Goal: Task Accomplishment & Management: Use online tool/utility

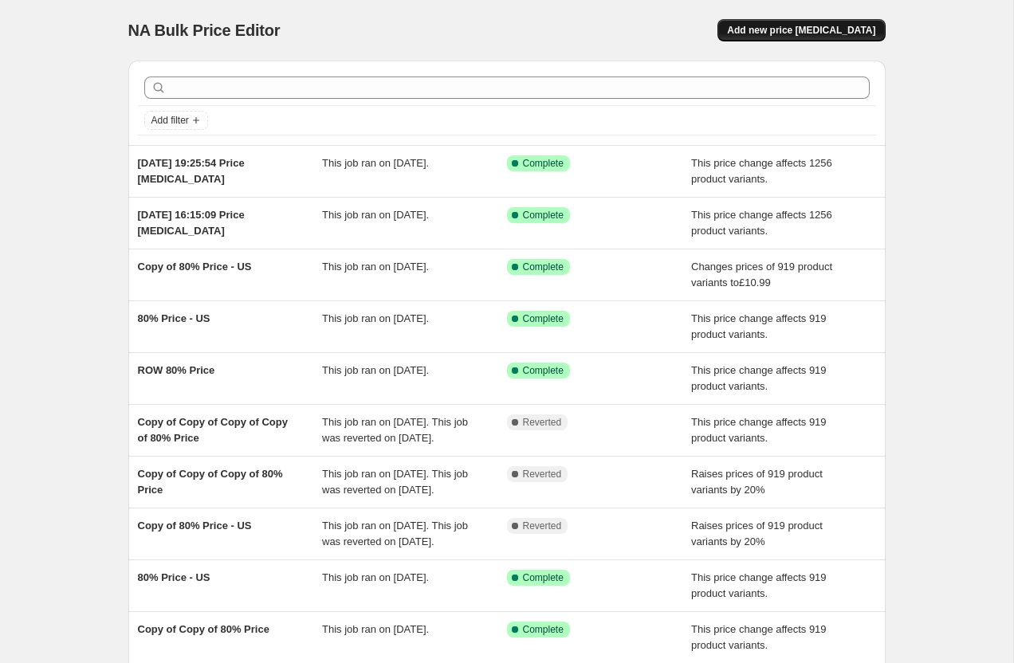
click at [779, 33] on span "Add new price [MEDICAL_DATA]" at bounding box center [801, 30] width 148 height 13
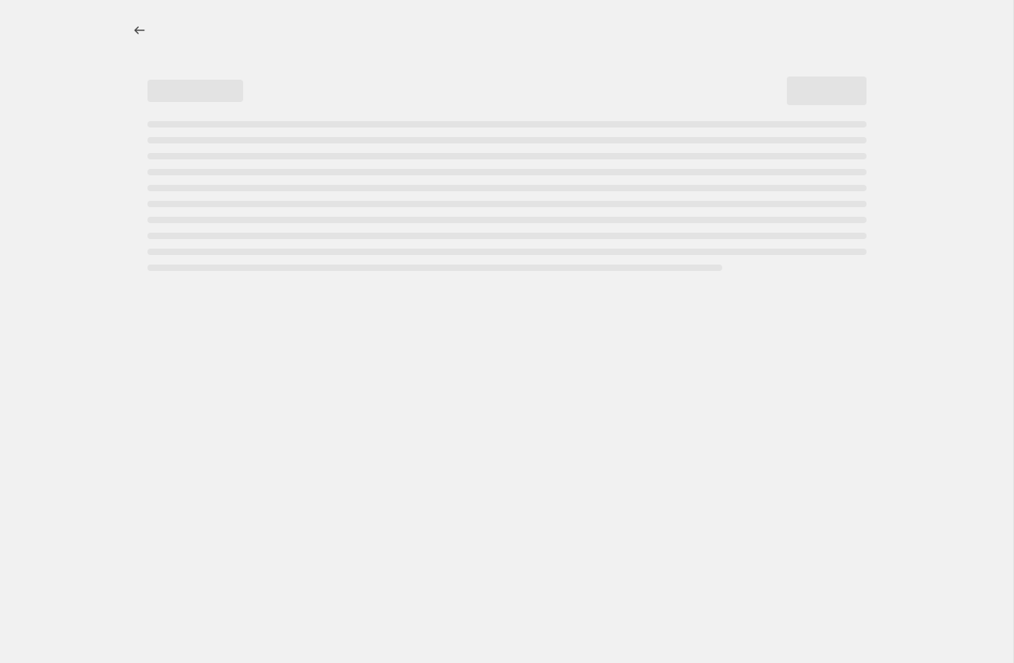
select select "percentage"
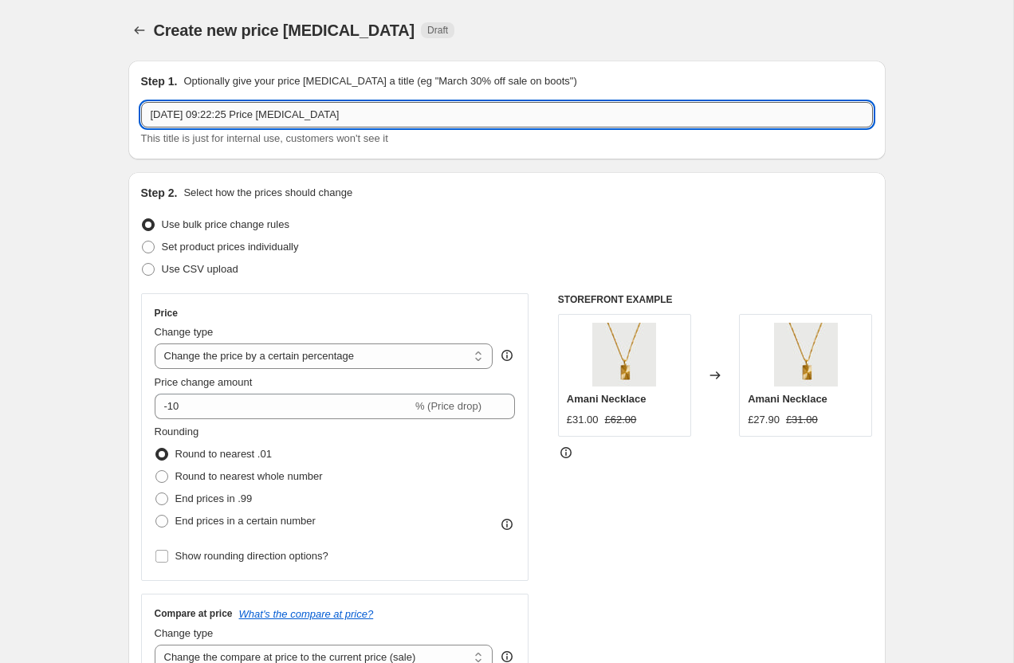
click at [255, 116] on input "7 Oct 2025, 09:22:25 Price change job" at bounding box center [507, 115] width 732 height 26
type input "80%"
click at [239, 360] on select "Change the price to a certain amount Change the price by a certain amount Chang…" at bounding box center [324, 357] width 339 height 26
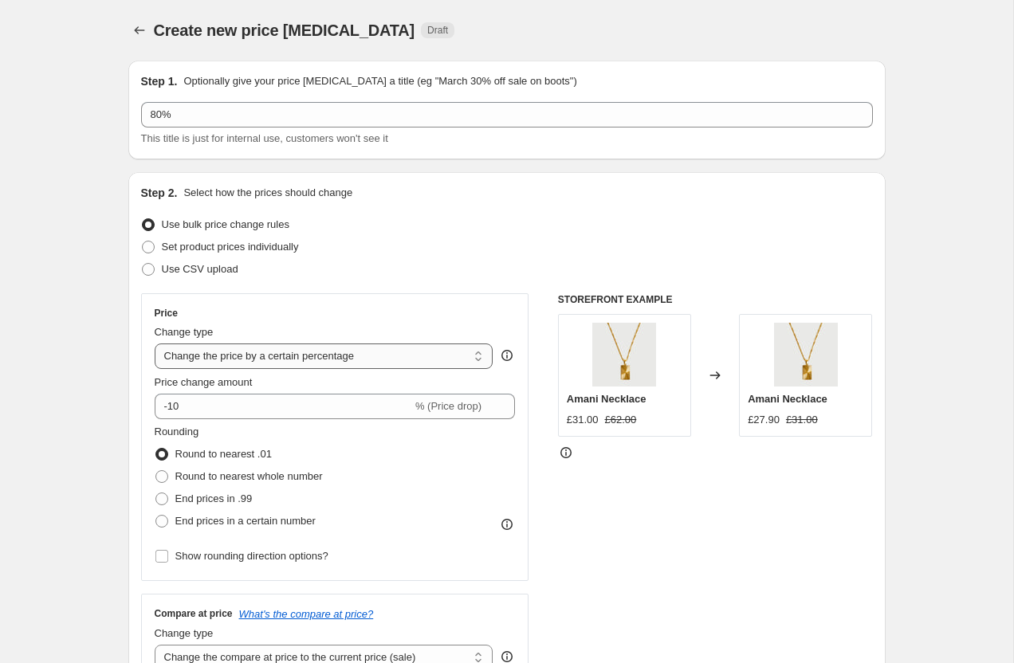
select select "margin"
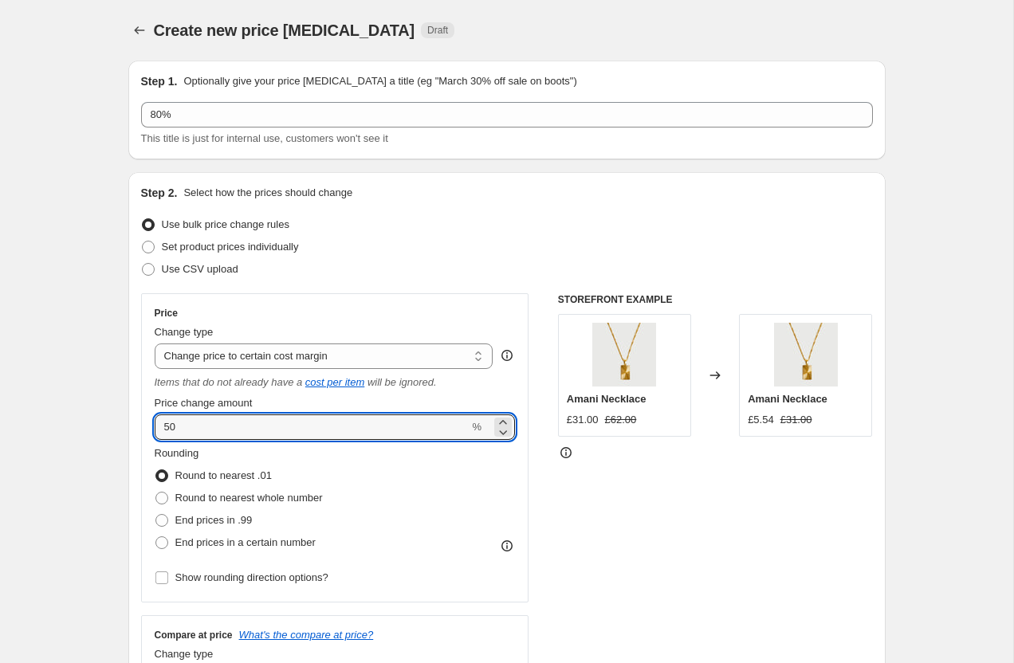
drag, startPoint x: 188, startPoint y: 428, endPoint x: 137, endPoint y: 417, distance: 52.2
click at [137, 418] on div "Step 2. Select how the prices should change Use bulk price change rules Set pro…" at bounding box center [506, 462] width 757 height 580
type input "80"
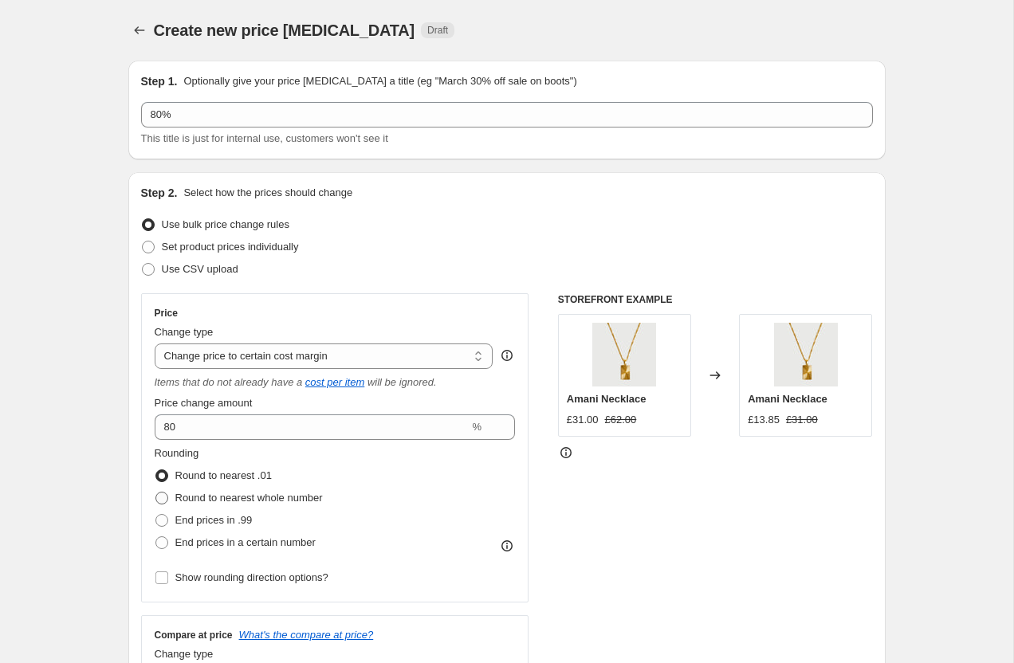
click at [158, 496] on span at bounding box center [161, 498] width 13 height 13
click at [156, 493] on input "Round to nearest whole number" at bounding box center [155, 492] width 1 height 1
radio input "true"
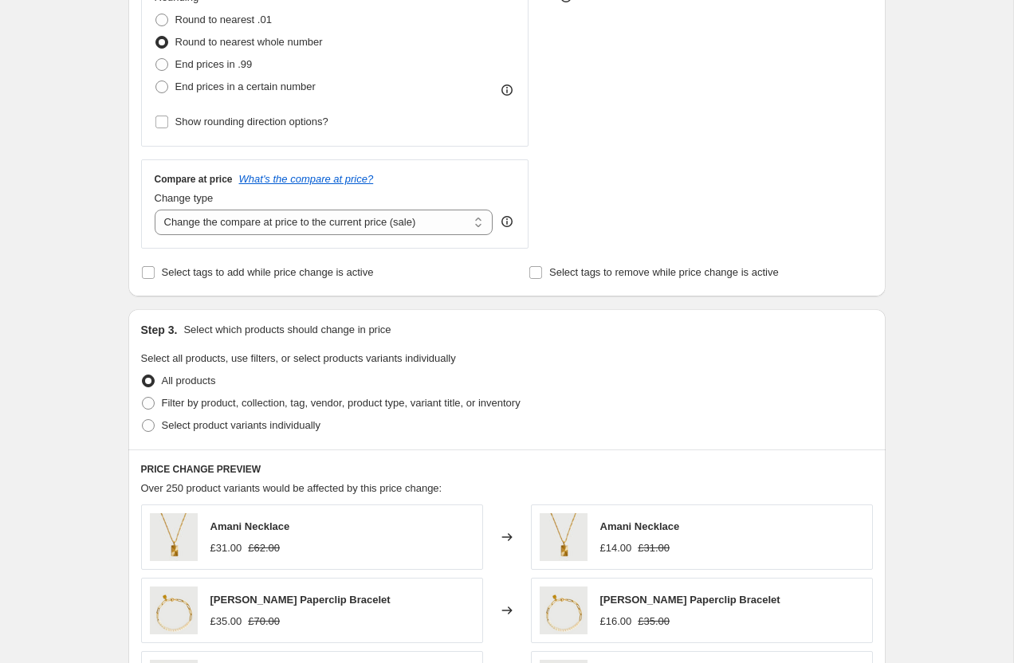
scroll to position [447, 0]
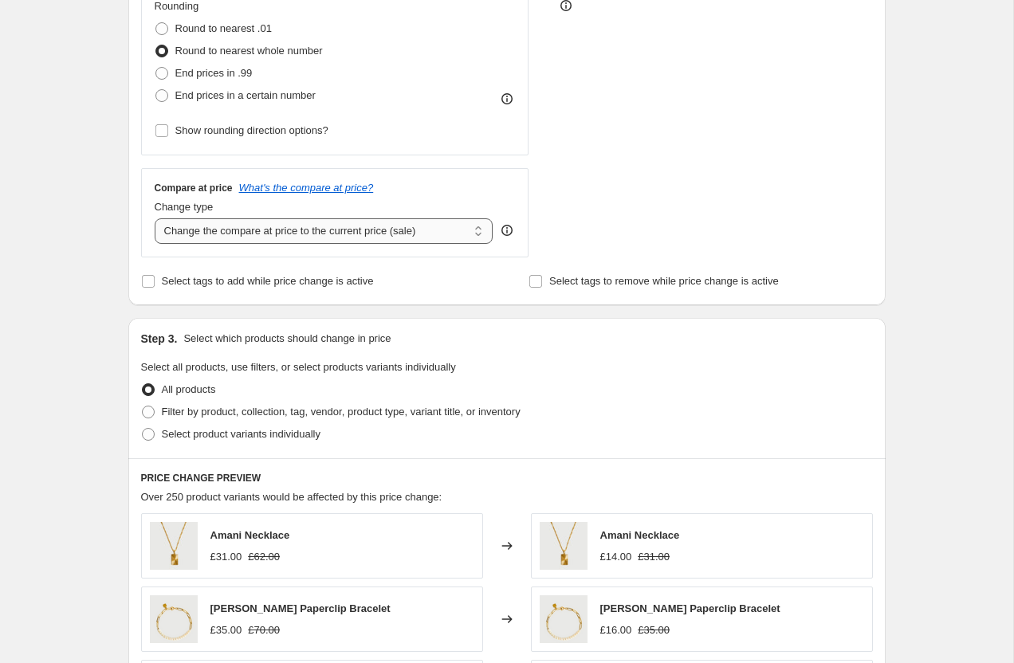
click at [206, 238] on select "Change the compare at price to the current price (sale) Change the compare at p…" at bounding box center [324, 231] width 339 height 26
select select "pp"
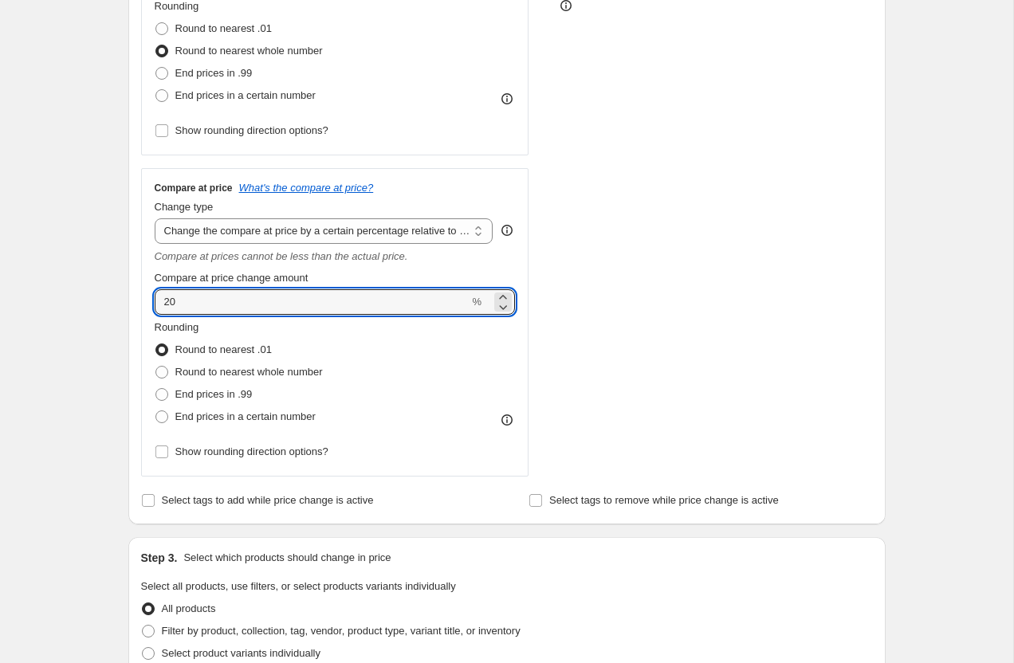
drag, startPoint x: 187, startPoint y: 306, endPoint x: 118, endPoint y: 279, distance: 74.4
click at [119, 290] on div "Step 1. Optionally give your price change job a title (eg "March 30% off sale o…" at bounding box center [501, 490] width 770 height 1778
type input "100"
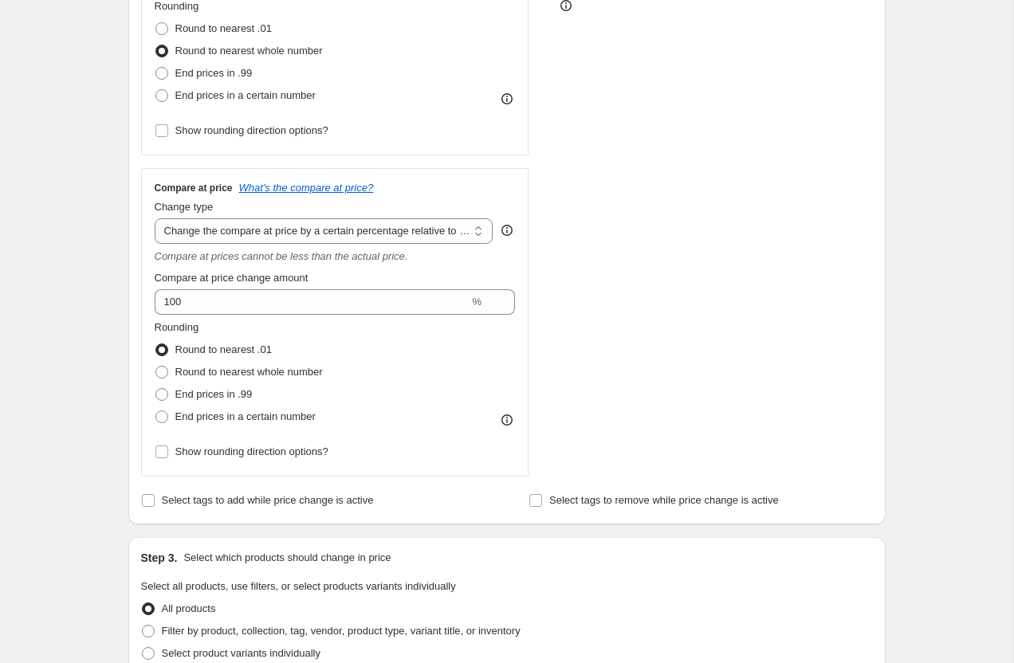
click at [77, 264] on div "Create new price change job. This page is ready Create new price change job Dra…" at bounding box center [506, 514] width 1013 height 1923
click at [155, 367] on span at bounding box center [161, 372] width 13 height 13
click at [155, 367] on input "Round to nearest whole number" at bounding box center [155, 366] width 1 height 1
radio input "true"
click at [96, 401] on div "Create new price change job. This page is ready Create new price change job Dra…" at bounding box center [506, 514] width 1013 height 1923
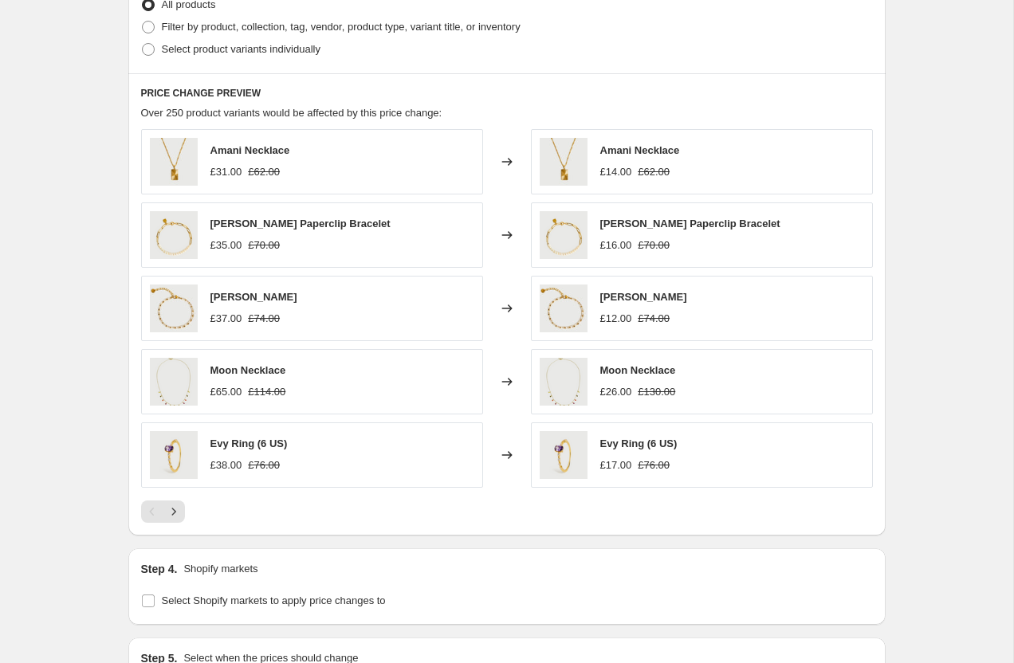
scroll to position [1052, 0]
click at [175, 514] on icon "Next" at bounding box center [174, 511] width 16 height 16
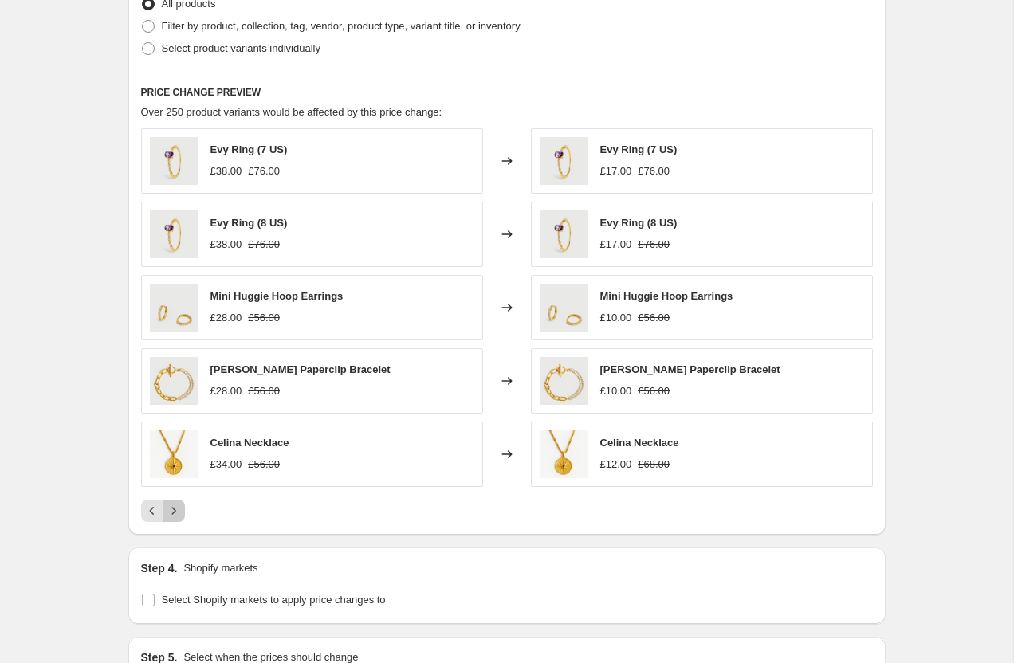
click at [175, 514] on icon "Next" at bounding box center [174, 511] width 16 height 16
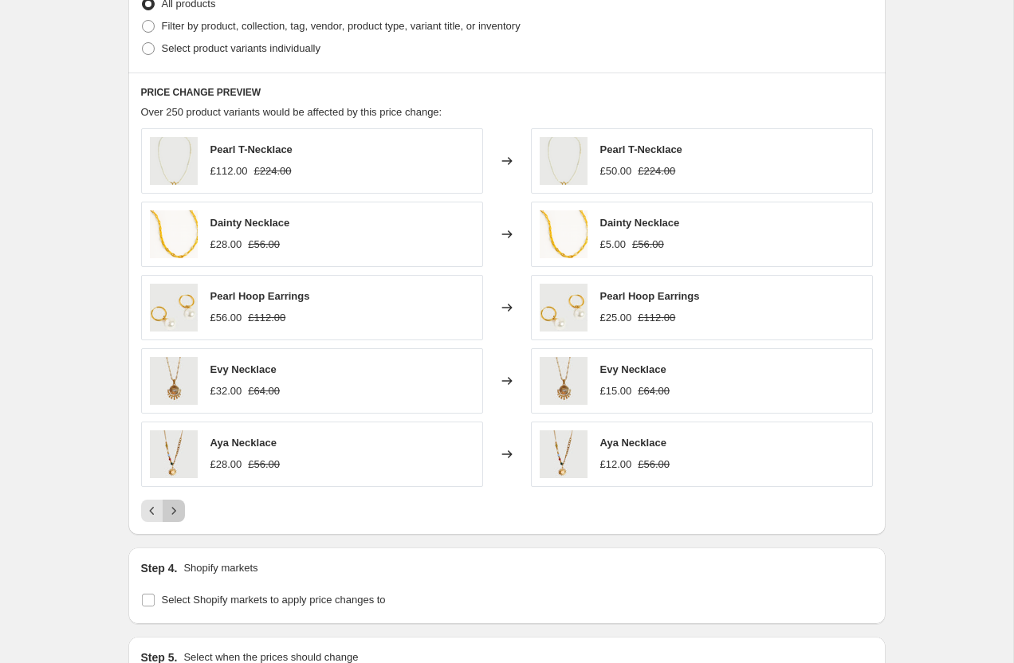
click at [175, 514] on icon "Next" at bounding box center [174, 511] width 16 height 16
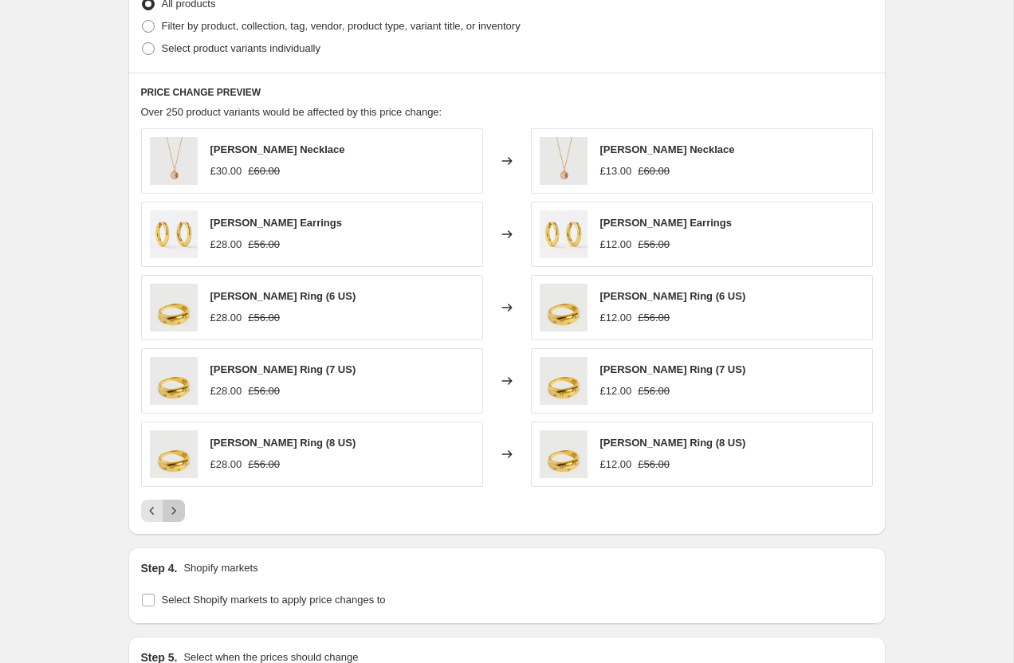
click at [175, 514] on icon "Next" at bounding box center [174, 511] width 16 height 16
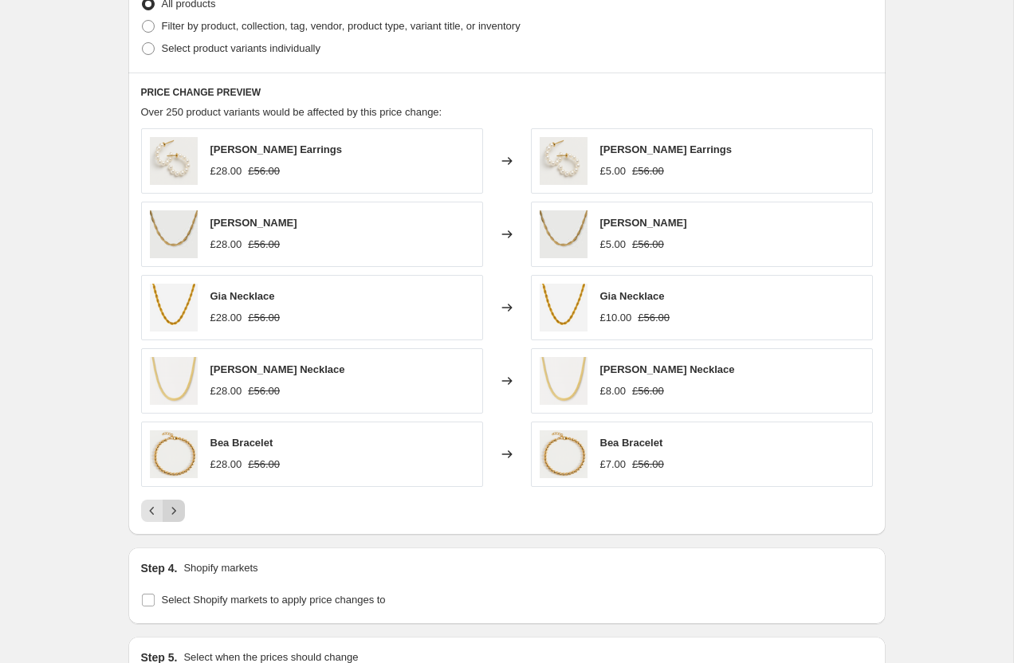
click at [175, 514] on icon "Next" at bounding box center [174, 511] width 16 height 16
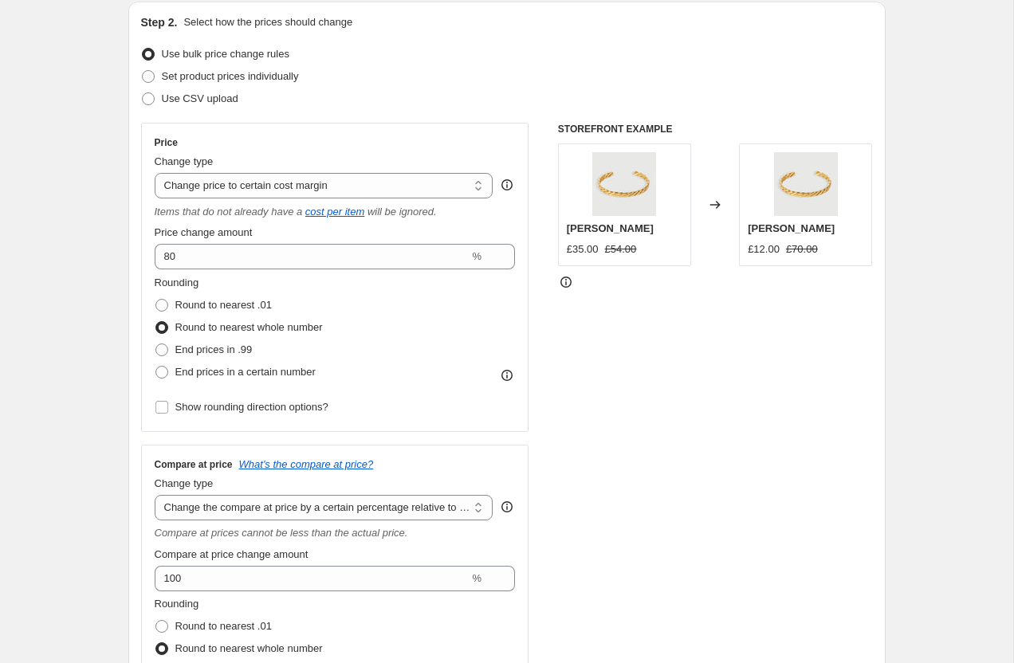
scroll to position [0, 0]
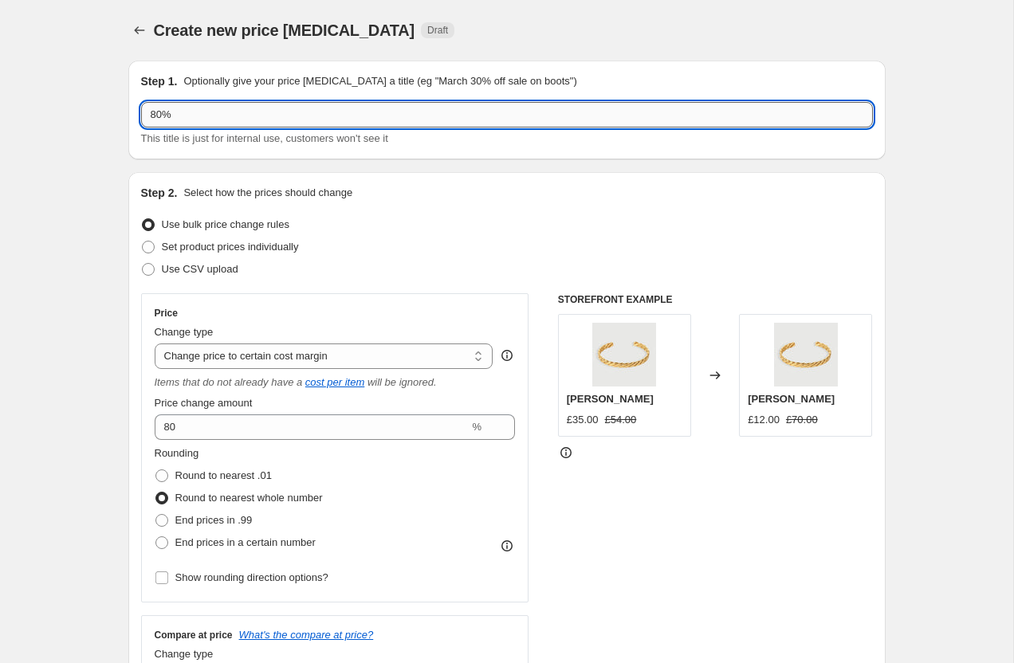
click at [160, 116] on input "80%" at bounding box center [507, 115] width 732 height 26
type input "82%"
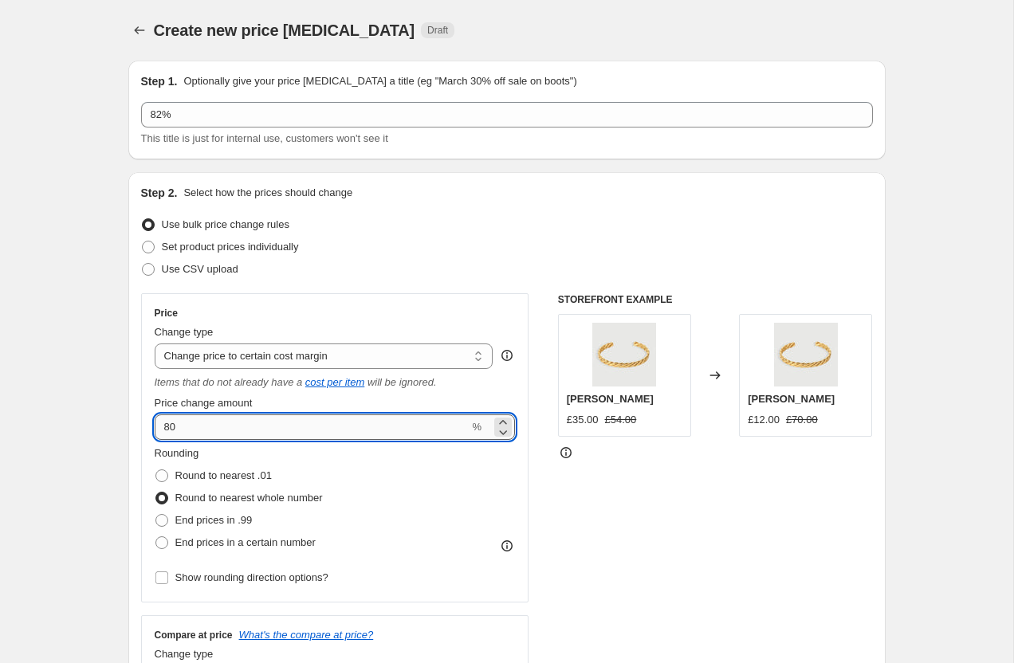
click at [191, 431] on input "80" at bounding box center [312, 427] width 315 height 26
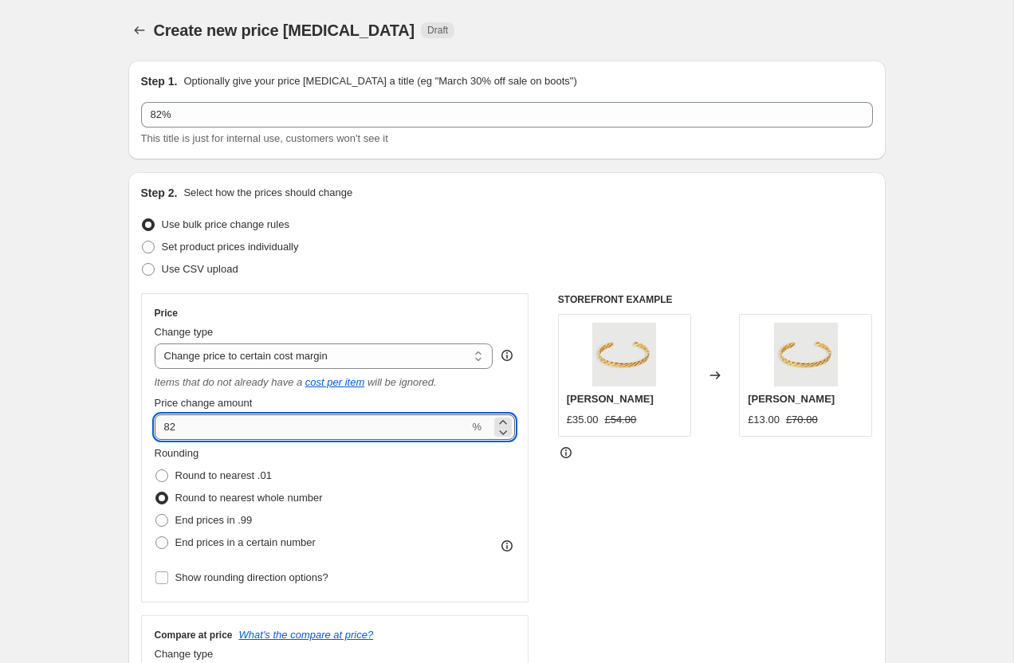
click at [201, 429] on input "82" at bounding box center [312, 427] width 315 height 26
type input "83"
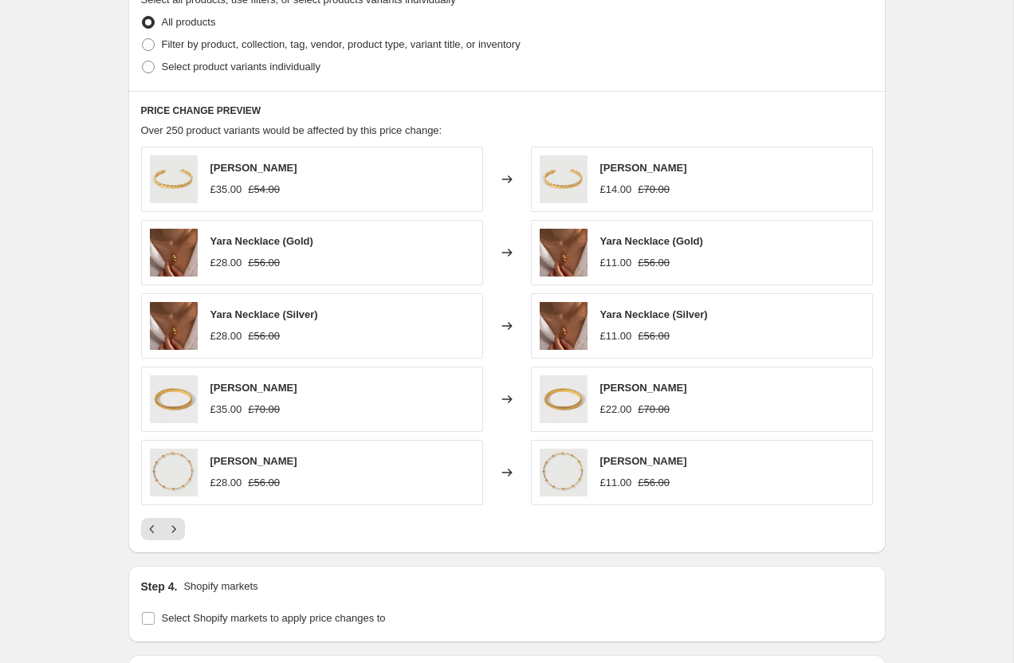
scroll to position [1033, 0]
click at [176, 528] on icon "Next" at bounding box center [174, 530] width 16 height 16
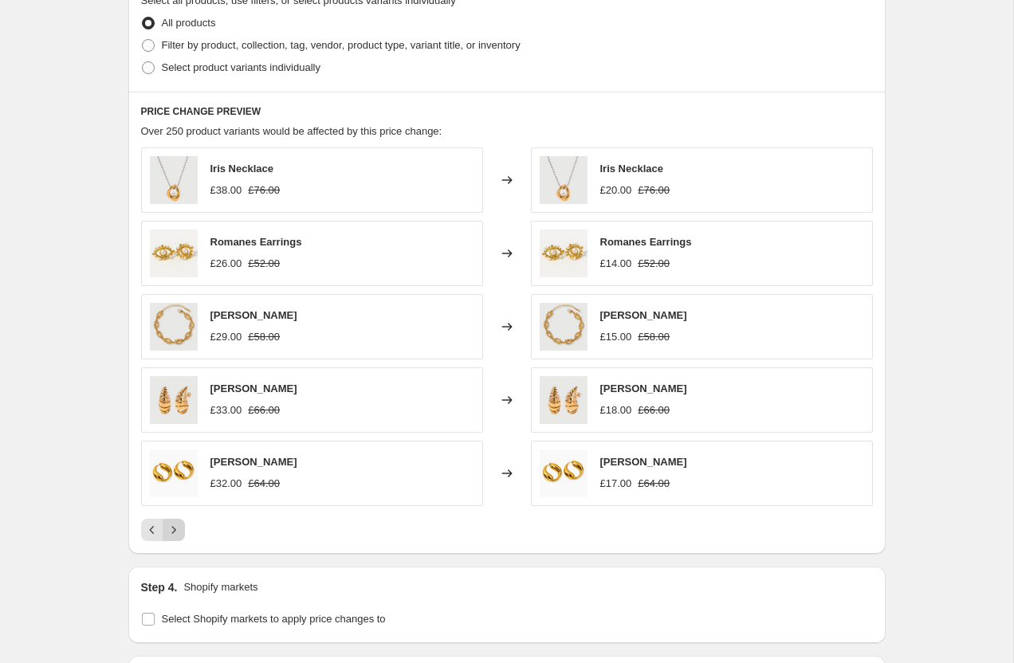
click at [167, 526] on icon "Next" at bounding box center [174, 530] width 16 height 16
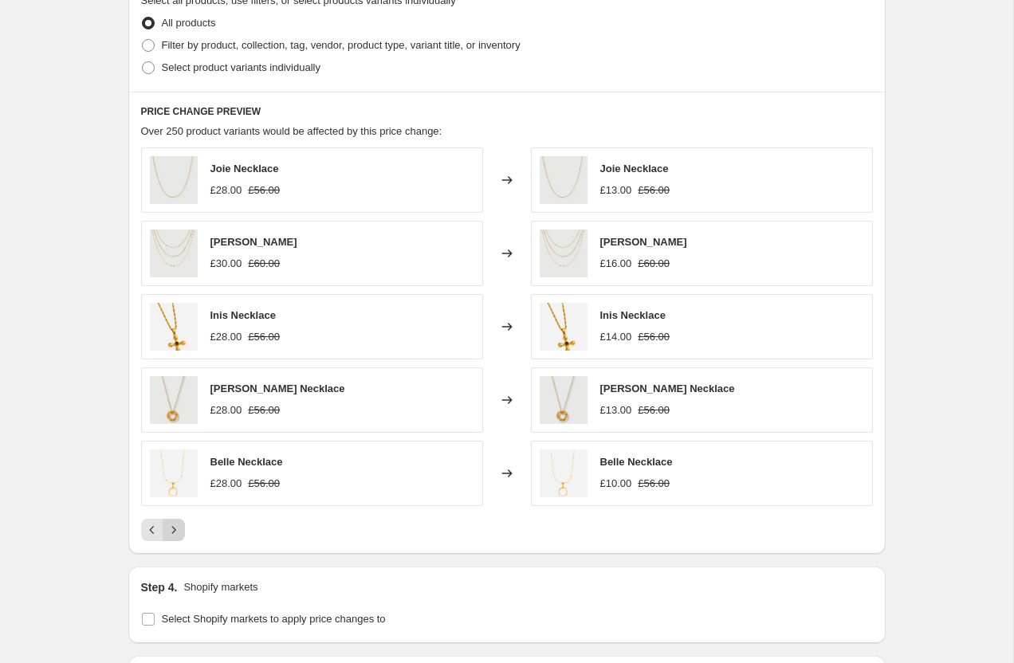
click at [167, 526] on icon "Next" at bounding box center [174, 530] width 16 height 16
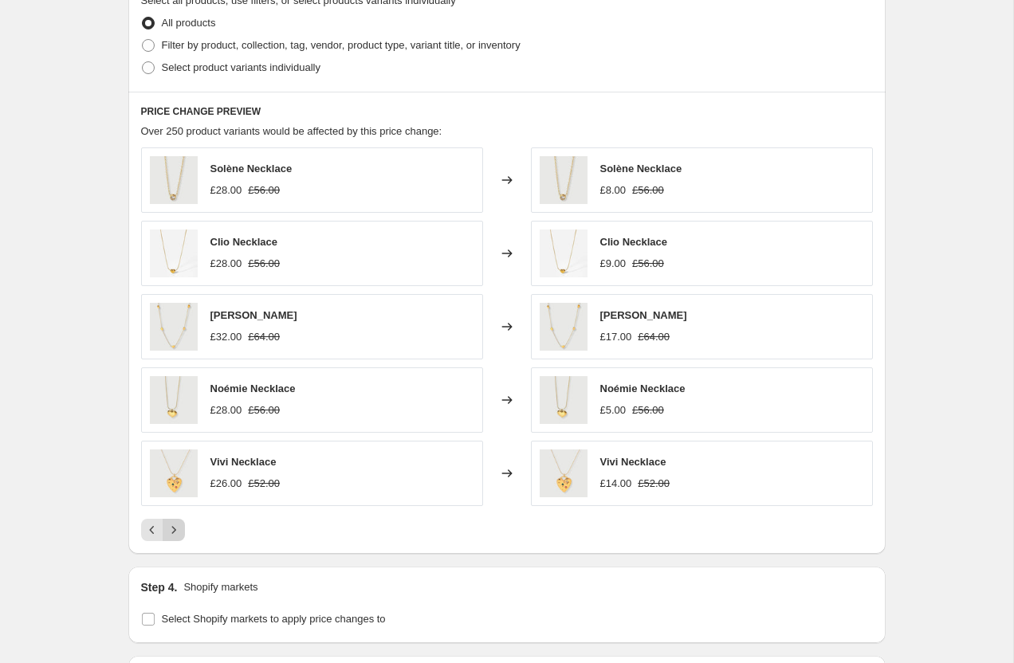
click at [167, 526] on icon "Next" at bounding box center [174, 530] width 16 height 16
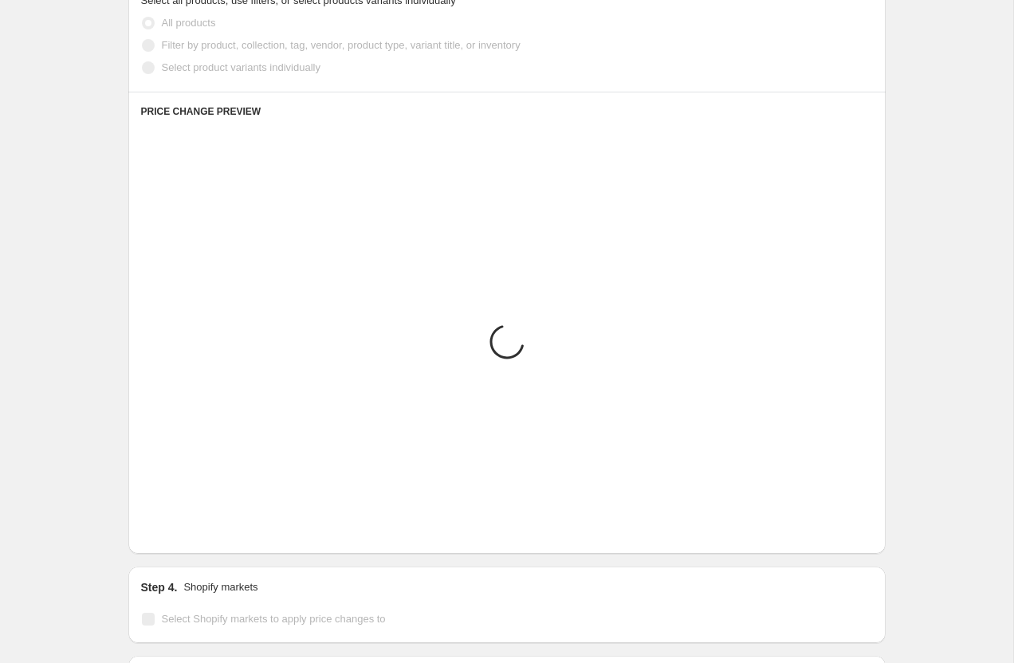
scroll to position [0, 0]
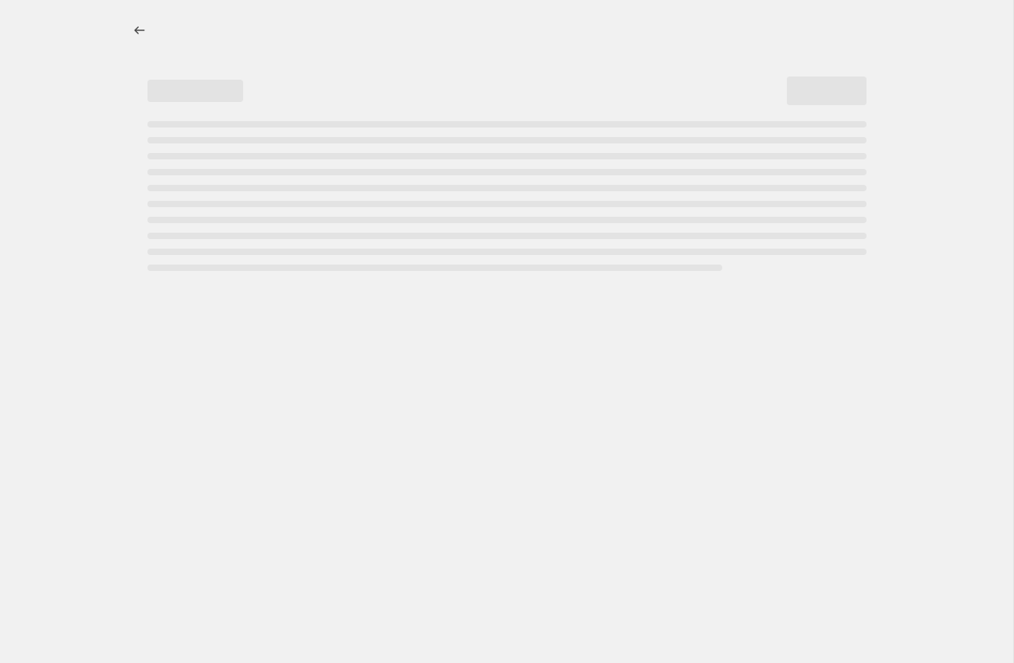
select select "percentage"
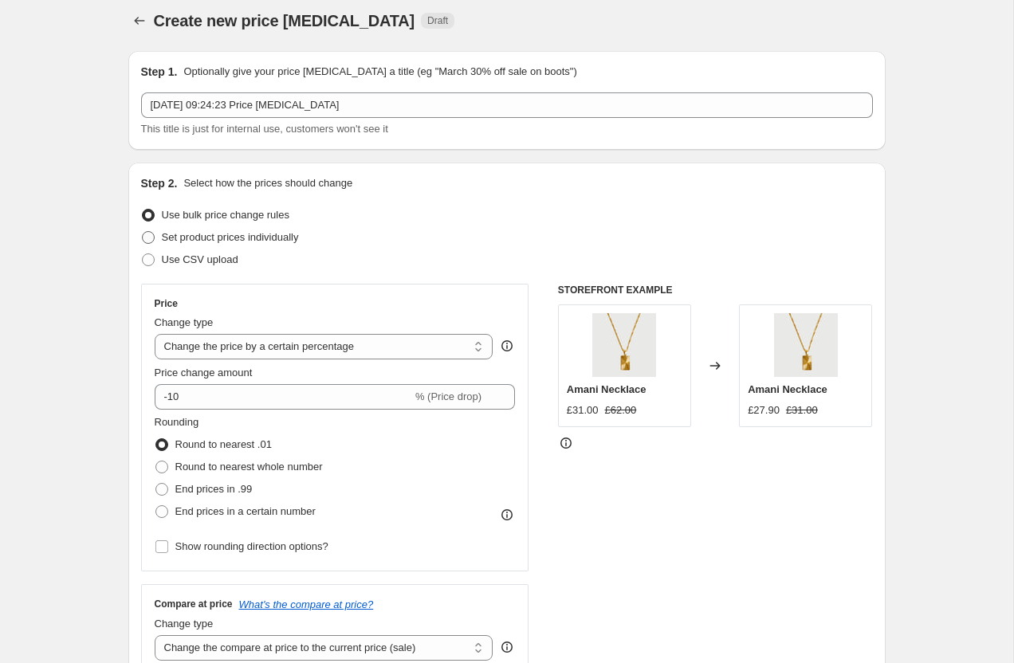
scroll to position [11, 0]
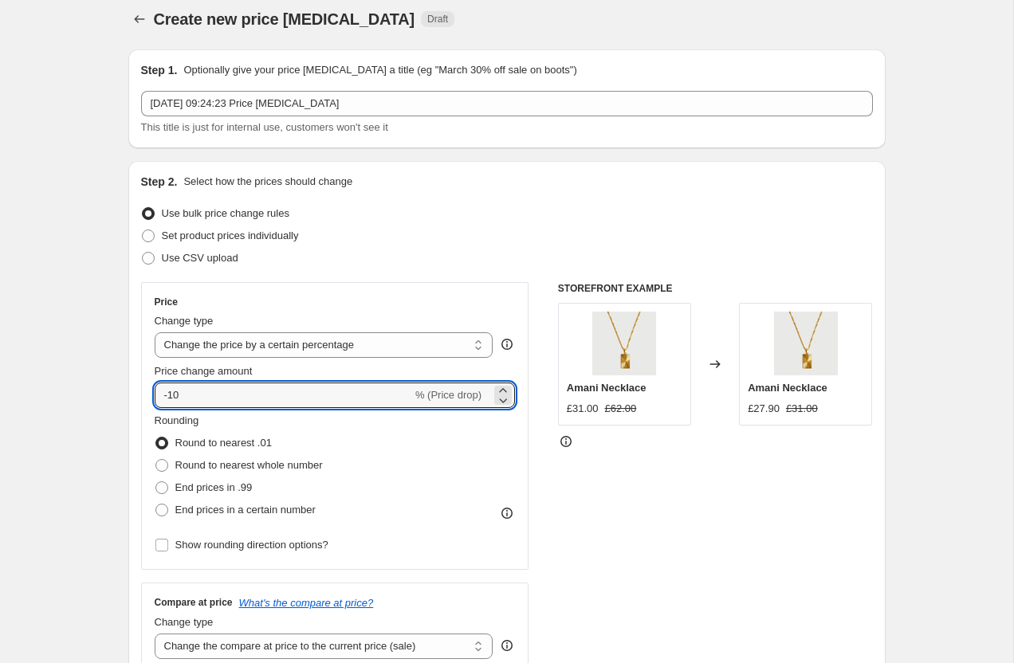
drag, startPoint x: 211, startPoint y: 395, endPoint x: 140, endPoint y: 395, distance: 70.9
click at [141, 395] on div "Price Change type Change the price to a certain amount Change the price by a ce…" at bounding box center [335, 426] width 388 height 288
click at [171, 468] on label "Round to nearest whole number" at bounding box center [239, 465] width 168 height 22
click at [156, 460] on input "Round to nearest whole number" at bounding box center [155, 459] width 1 height 1
radio input "true"
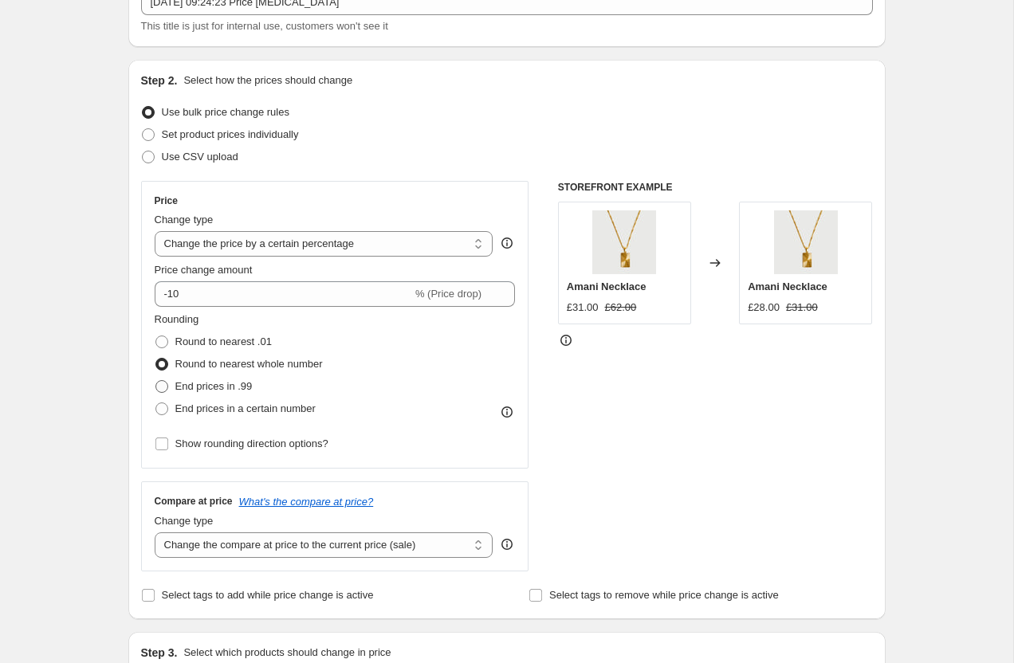
scroll to position [115, 0]
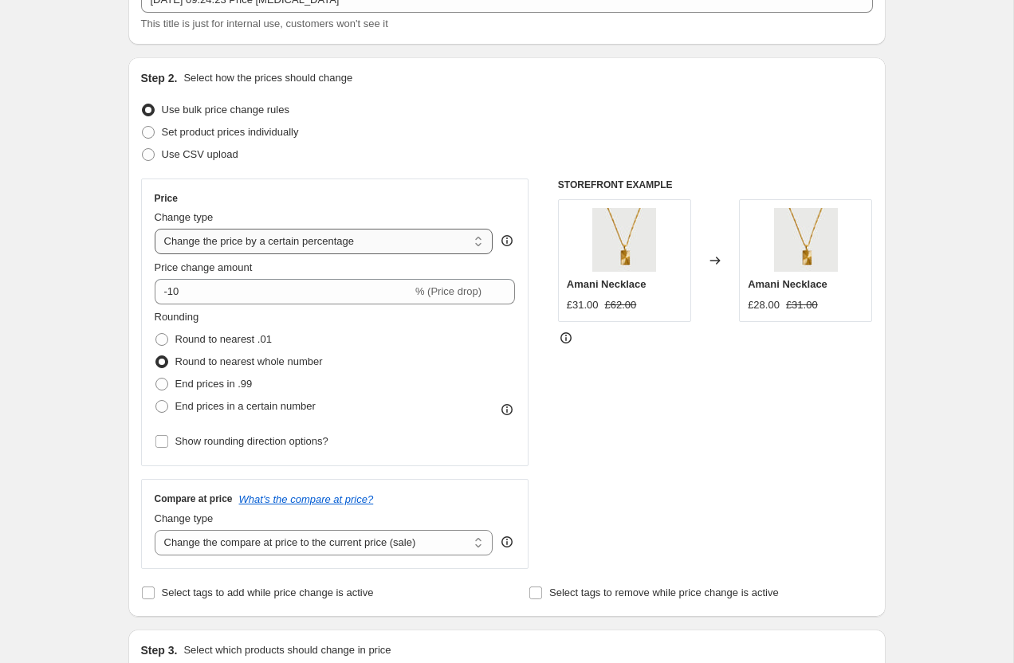
click at [239, 246] on select "Change the price to a certain amount Change the price by a certain amount Chang…" at bounding box center [324, 242] width 339 height 26
select select "margin"
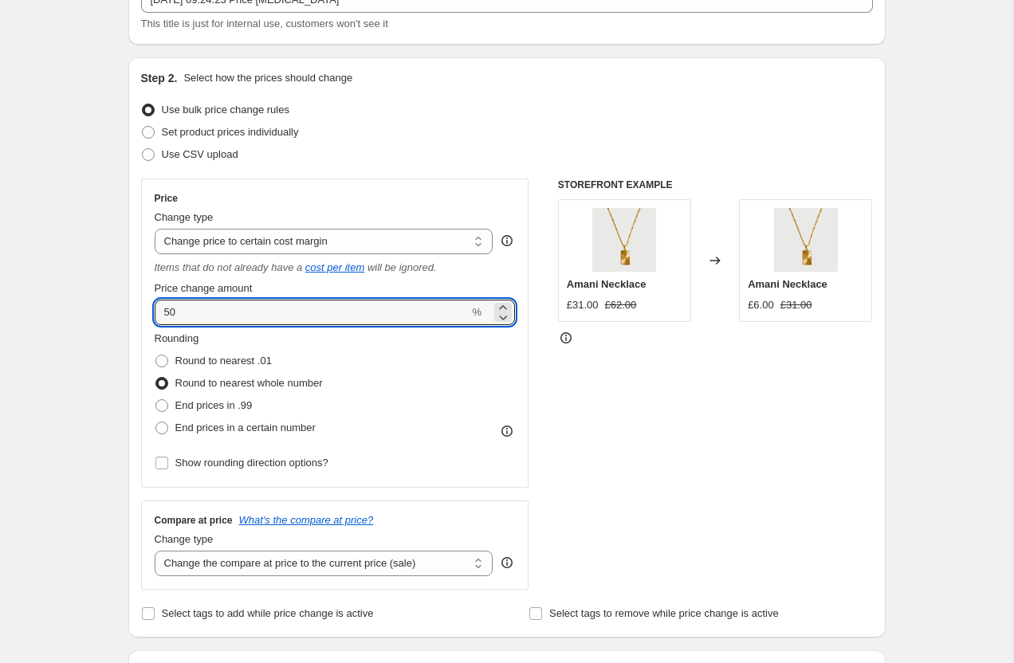
drag, startPoint x: 195, startPoint y: 316, endPoint x: 135, endPoint y: 309, distance: 60.1
click at [135, 309] on div "Step 2. Select how the prices should change Use bulk price change rules Set pro…" at bounding box center [506, 347] width 757 height 580
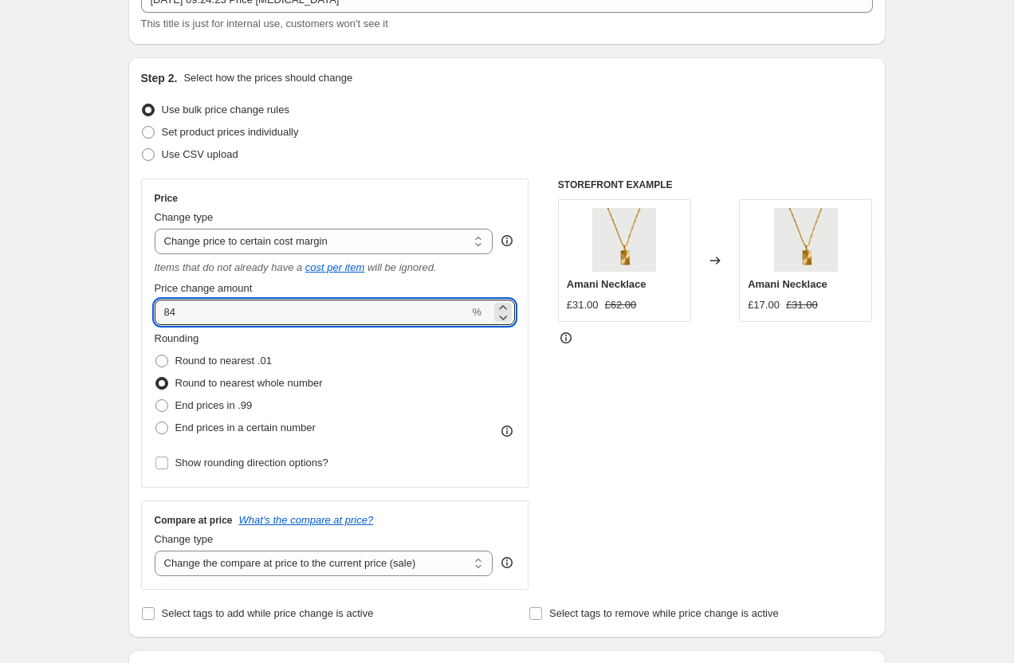
drag, startPoint x: 207, startPoint y: 319, endPoint x: 147, endPoint y: 302, distance: 62.8
click at [147, 304] on div "Price Change type Change the price to a certain amount Change the price by a ce…" at bounding box center [335, 333] width 388 height 309
type input "85"
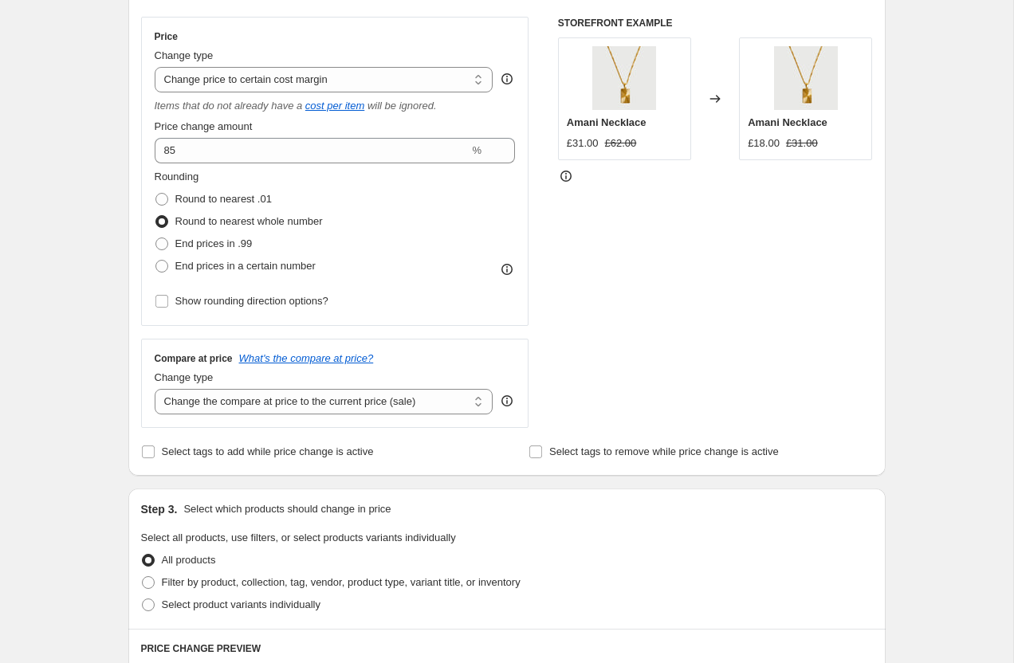
scroll to position [291, 0]
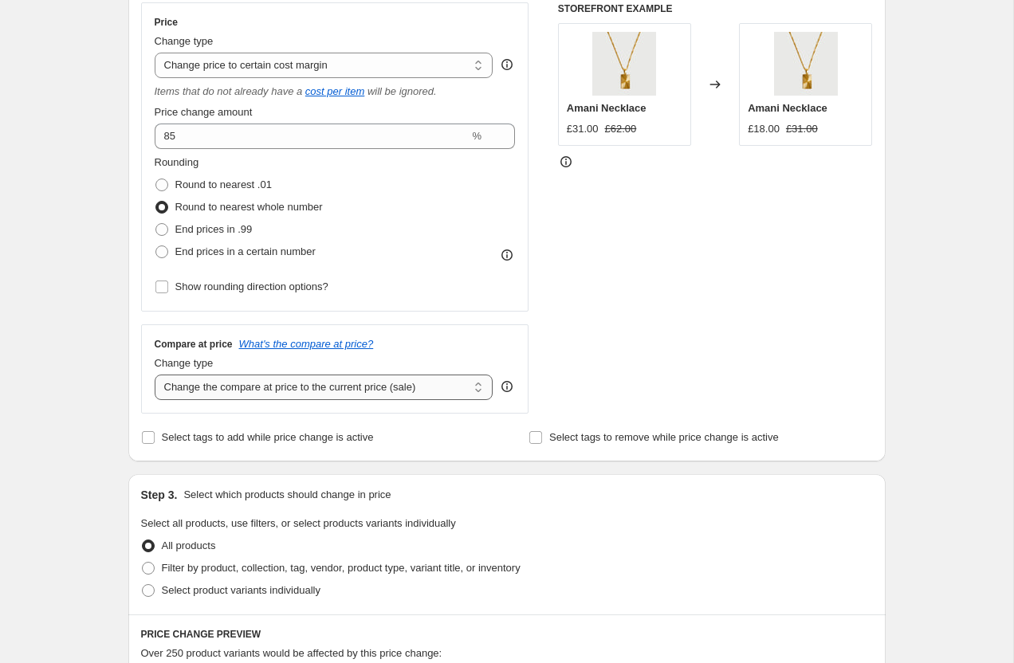
click at [184, 389] on select "Change the compare at price to the current price (sale) Change the compare at p…" at bounding box center [324, 388] width 339 height 26
select select "pp"
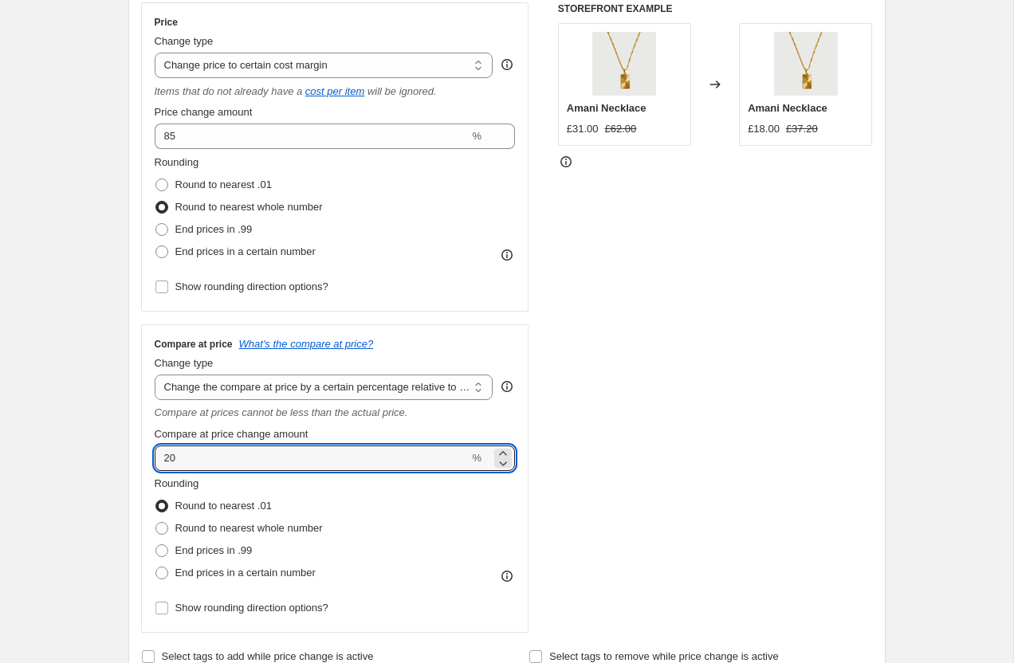
drag, startPoint x: 192, startPoint y: 457, endPoint x: 125, endPoint y: 448, distance: 67.5
click at [127, 450] on div "Step 1. Optionally give your price change job a title (eg "March 30% off sale o…" at bounding box center [501, 646] width 770 height 1778
type input "100"
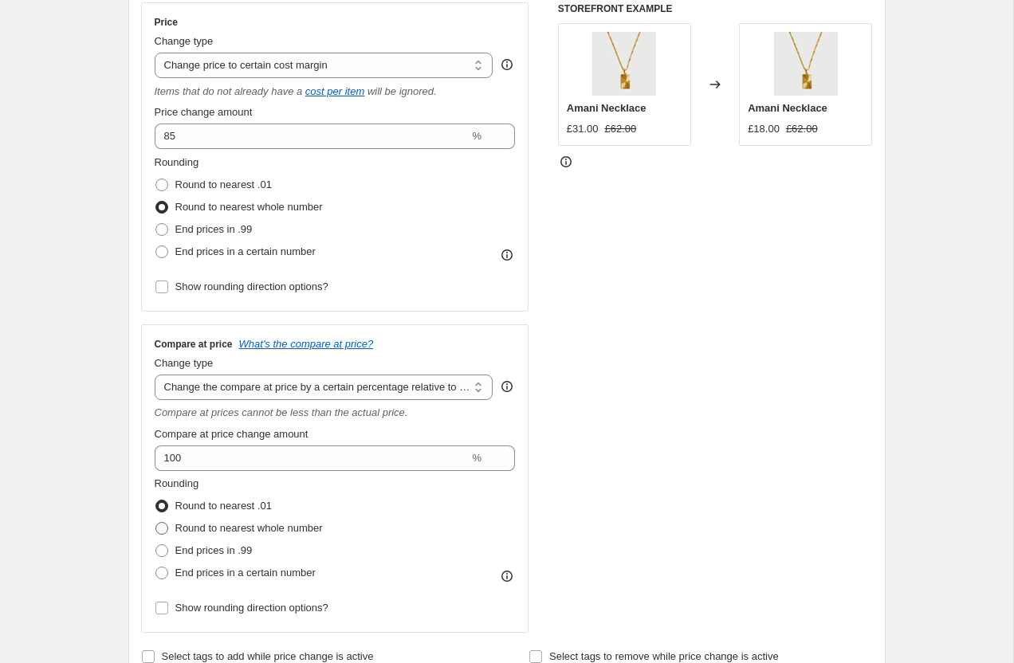
click at [168, 528] on label "Round to nearest whole number" at bounding box center [239, 528] width 168 height 22
click at [156, 523] on input "Round to nearest whole number" at bounding box center [155, 522] width 1 height 1
radio input "true"
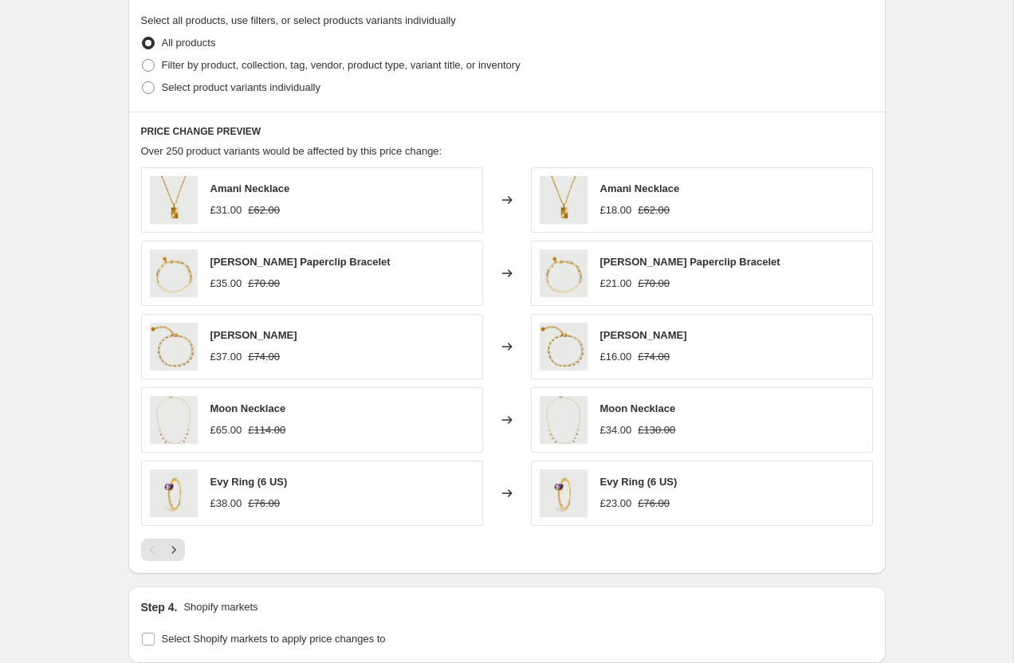
scroll to position [1058, 0]
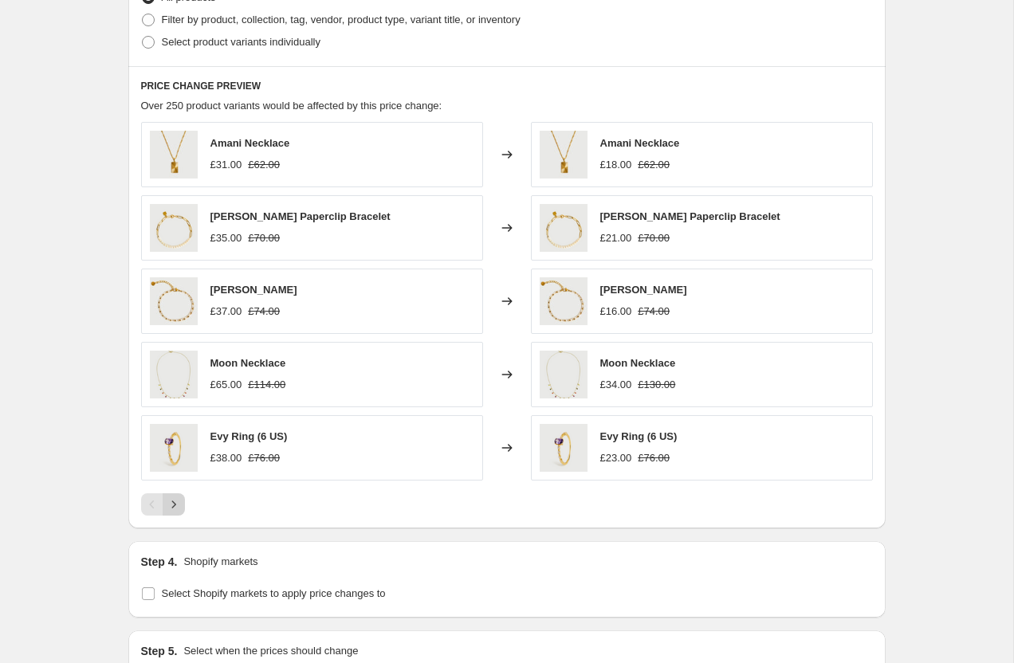
click at [180, 510] on icon "Next" at bounding box center [174, 505] width 16 height 16
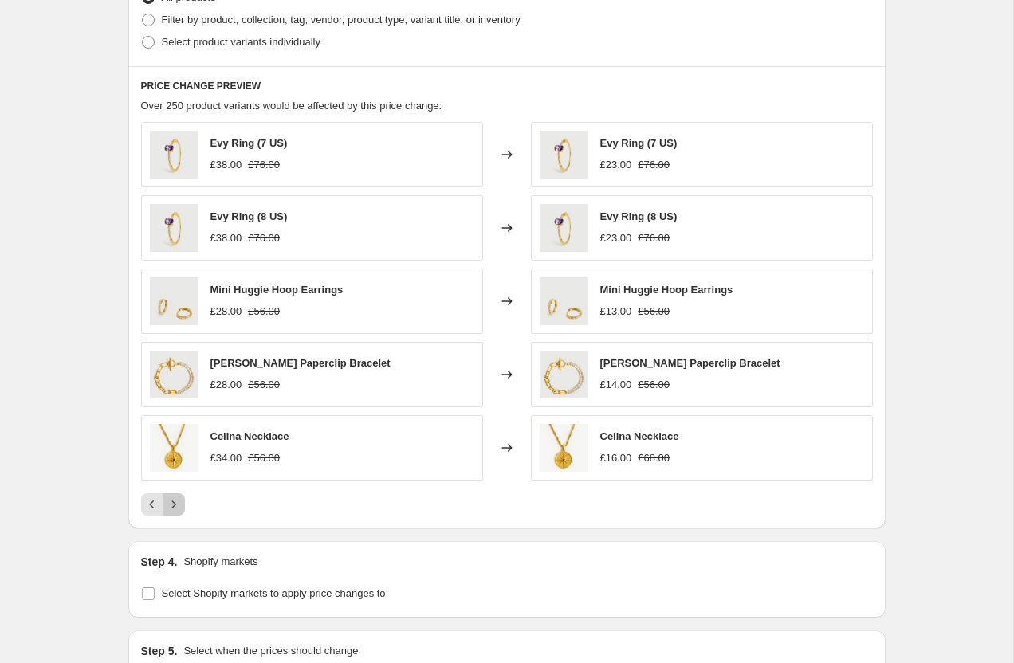
click at [180, 510] on icon "Next" at bounding box center [174, 505] width 16 height 16
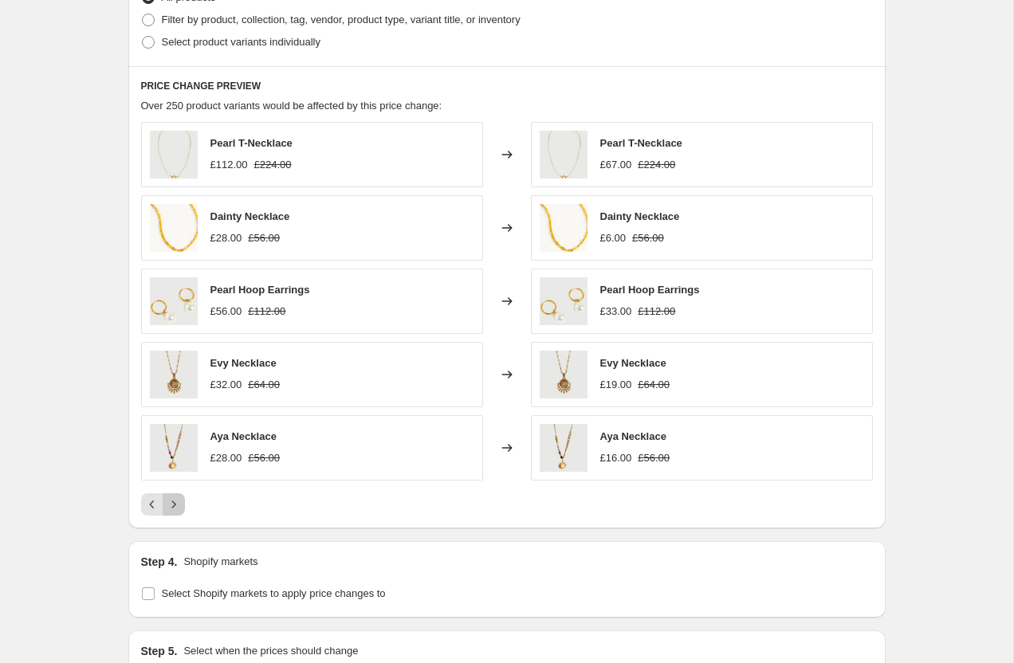
click at [180, 510] on icon "Next" at bounding box center [174, 505] width 16 height 16
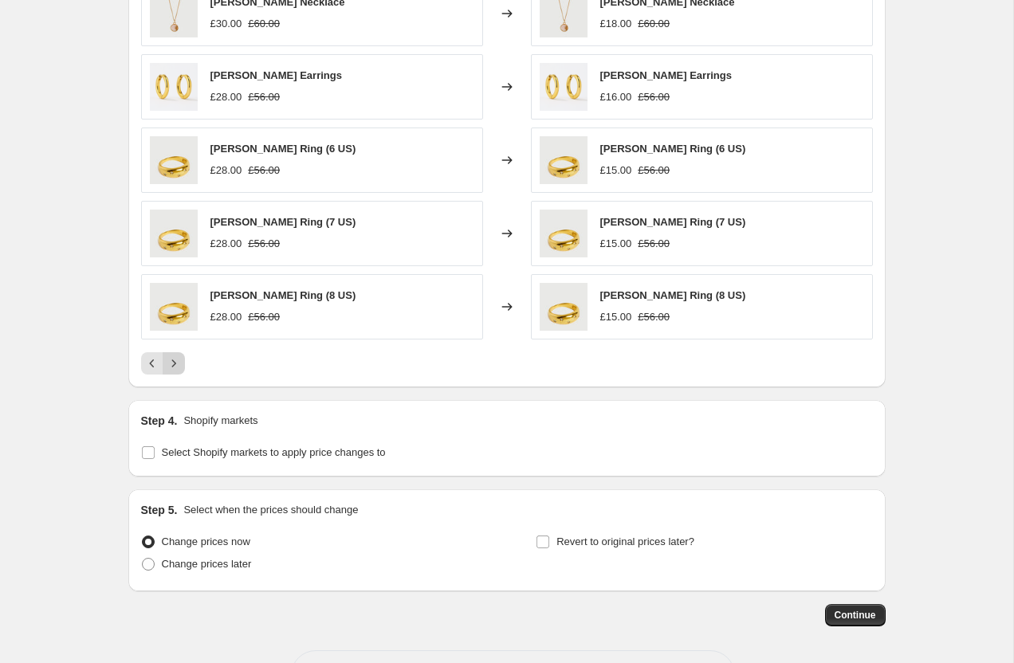
scroll to position [1259, 0]
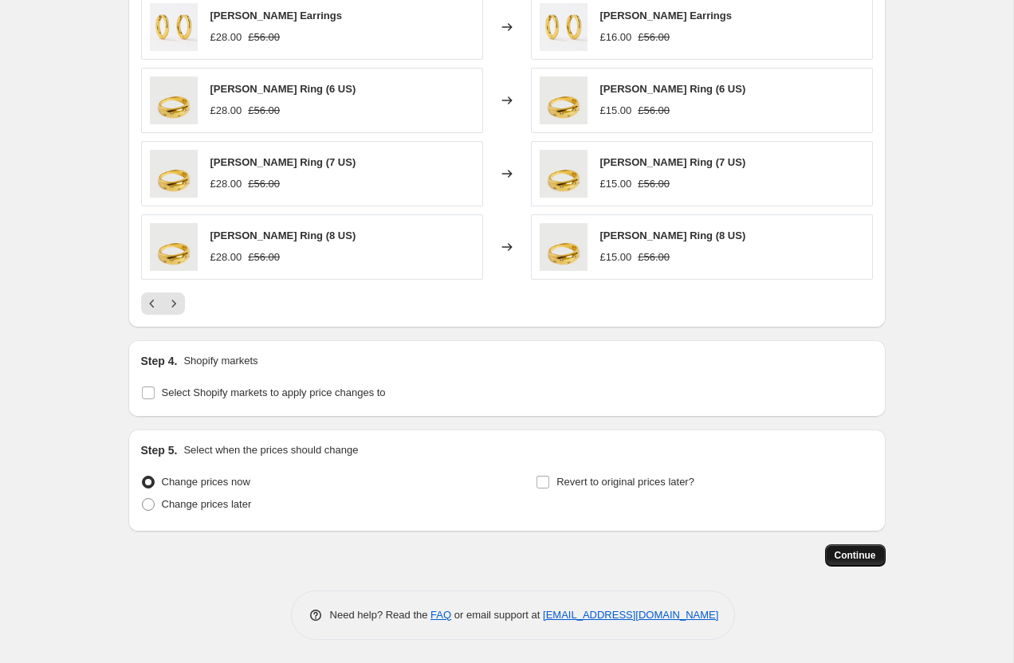
click at [850, 556] on span "Continue" at bounding box center [854, 555] width 41 height 13
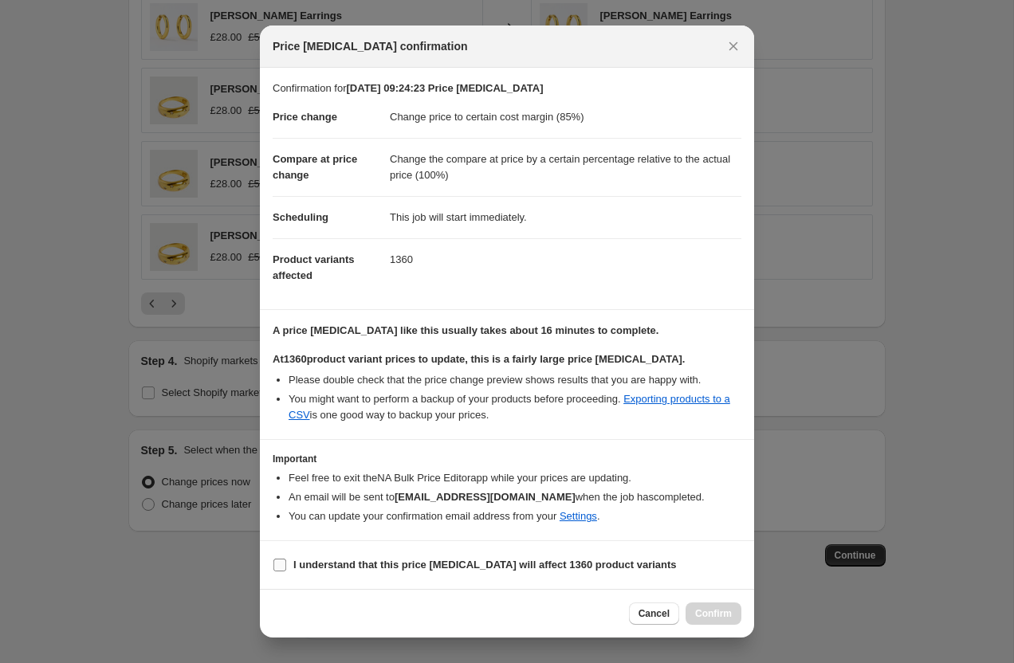
click at [295, 567] on b "I understand that this price [MEDICAL_DATA] will affect 1360 product variants" at bounding box center [484, 565] width 383 height 12
click at [286, 567] on input "I understand that this price [MEDICAL_DATA] will affect 1360 product variants" at bounding box center [279, 565] width 13 height 13
checkbox input "true"
click at [706, 616] on span "Confirm" at bounding box center [713, 613] width 37 height 13
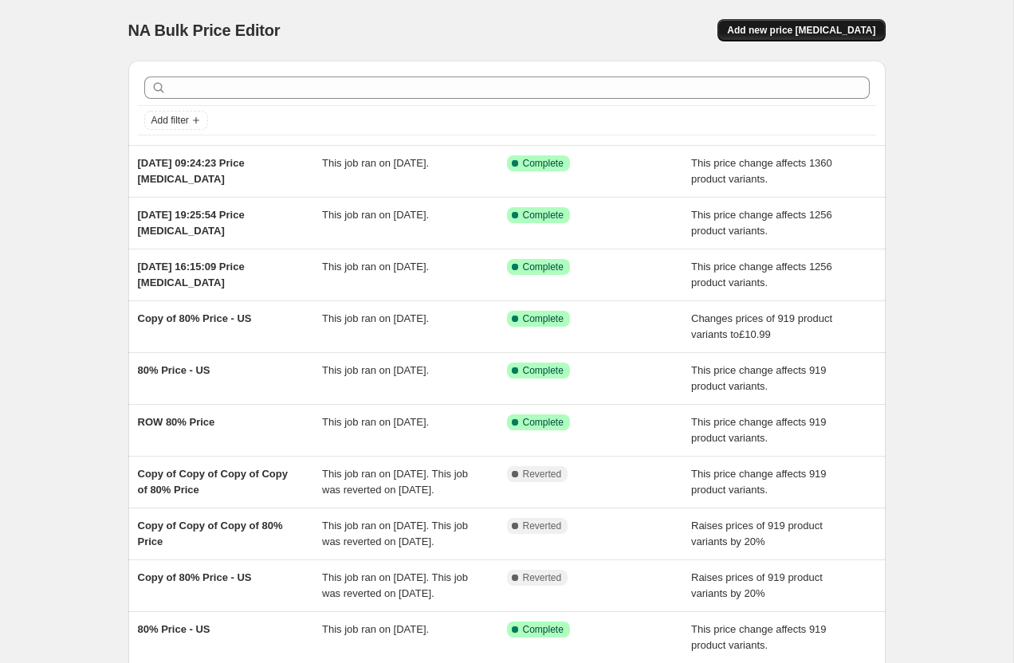
click at [764, 33] on span "Add new price [MEDICAL_DATA]" at bounding box center [801, 30] width 148 height 13
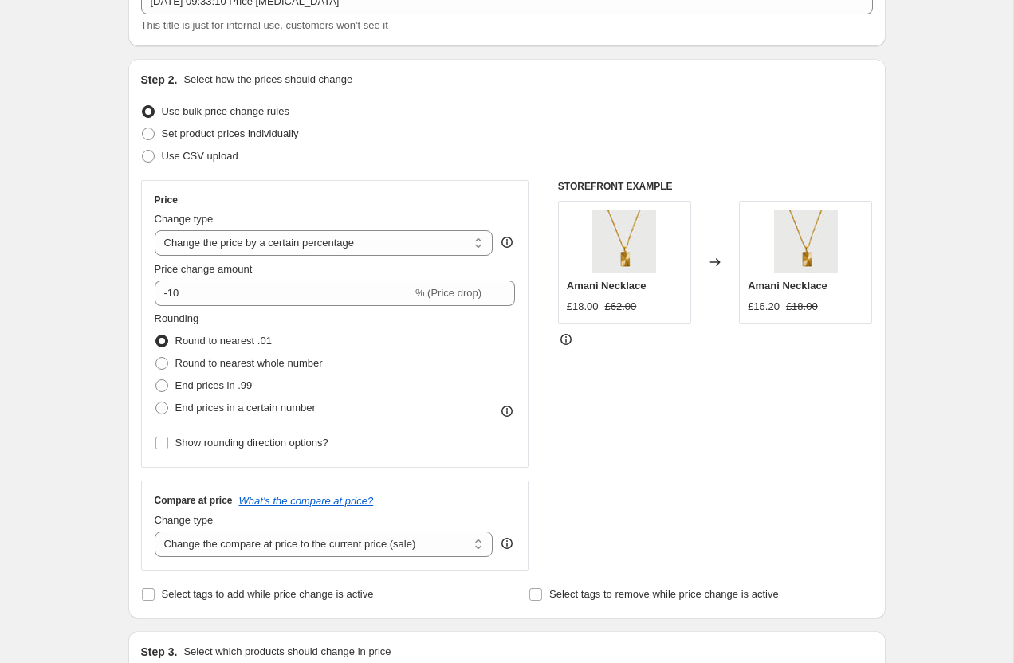
scroll to position [130, 0]
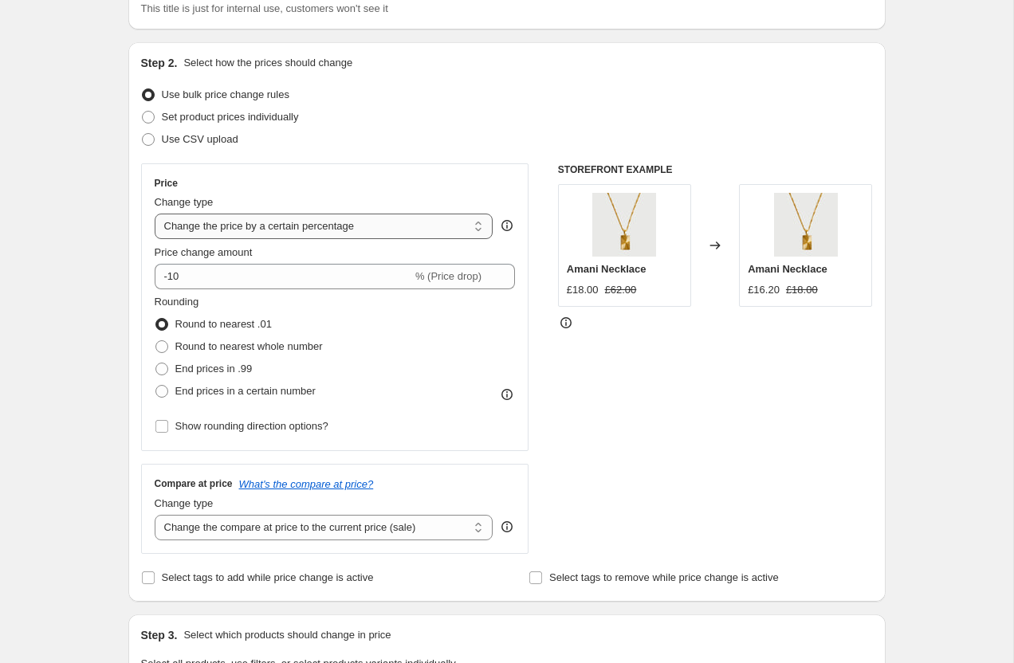
click at [197, 226] on select "Change the price to a certain amount Change the price by a certain amount Chang…" at bounding box center [324, 227] width 339 height 26
select select "margin"
type input "50"
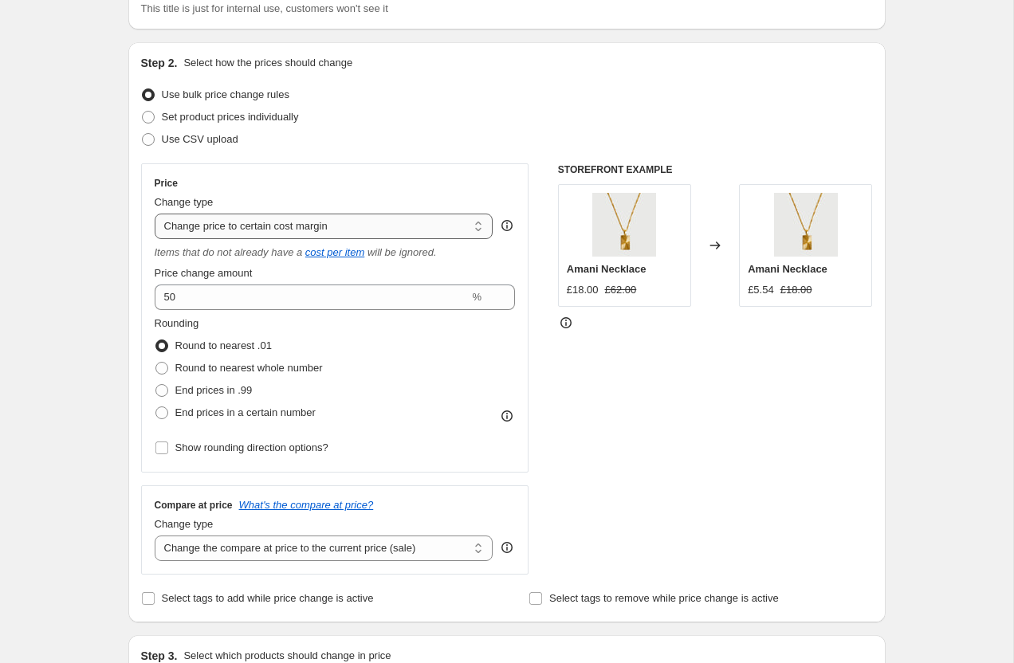
click at [216, 224] on select "Change the price to a certain amount Change the price by a certain amount Chang…" at bounding box center [324, 227] width 339 height 26
select select "no_change"
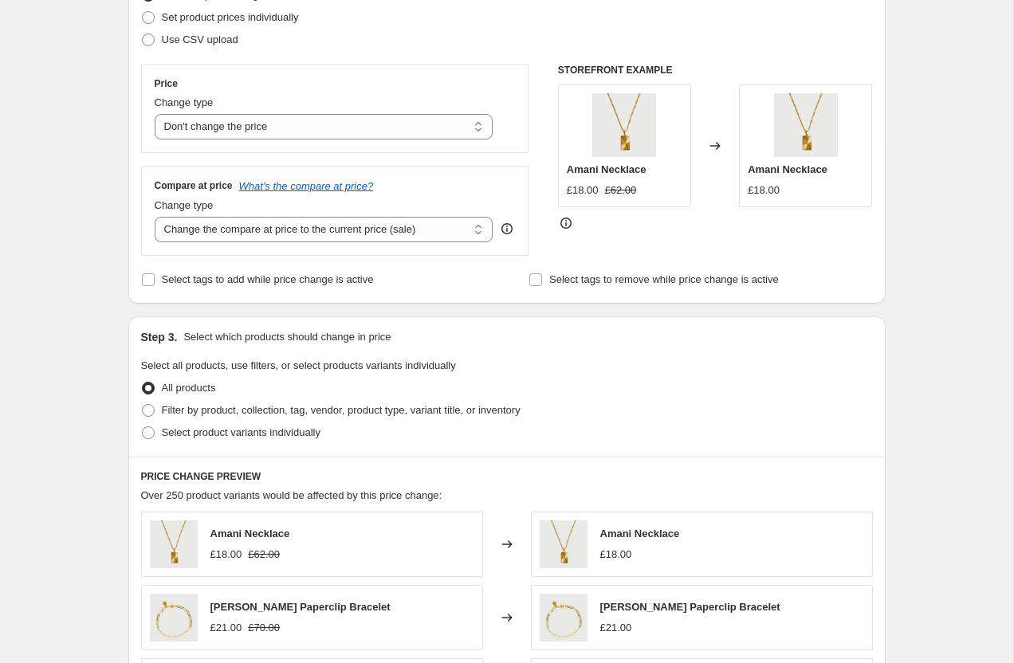
scroll to position [218, 0]
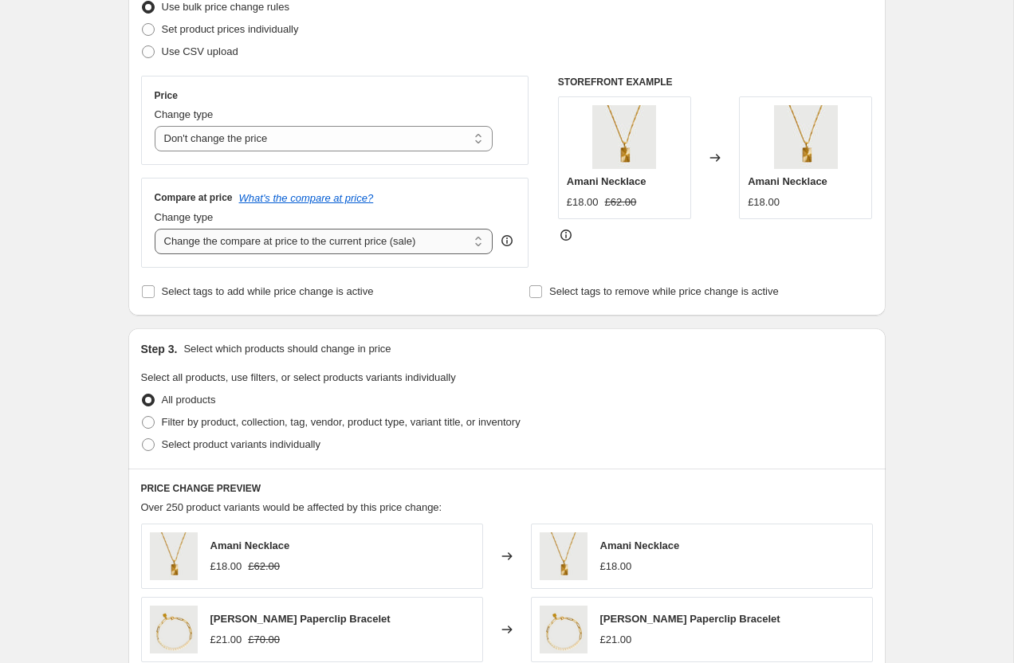
click at [218, 249] on select "Change the compare at price to the current price (sale) Change the compare at p…" at bounding box center [324, 242] width 339 height 26
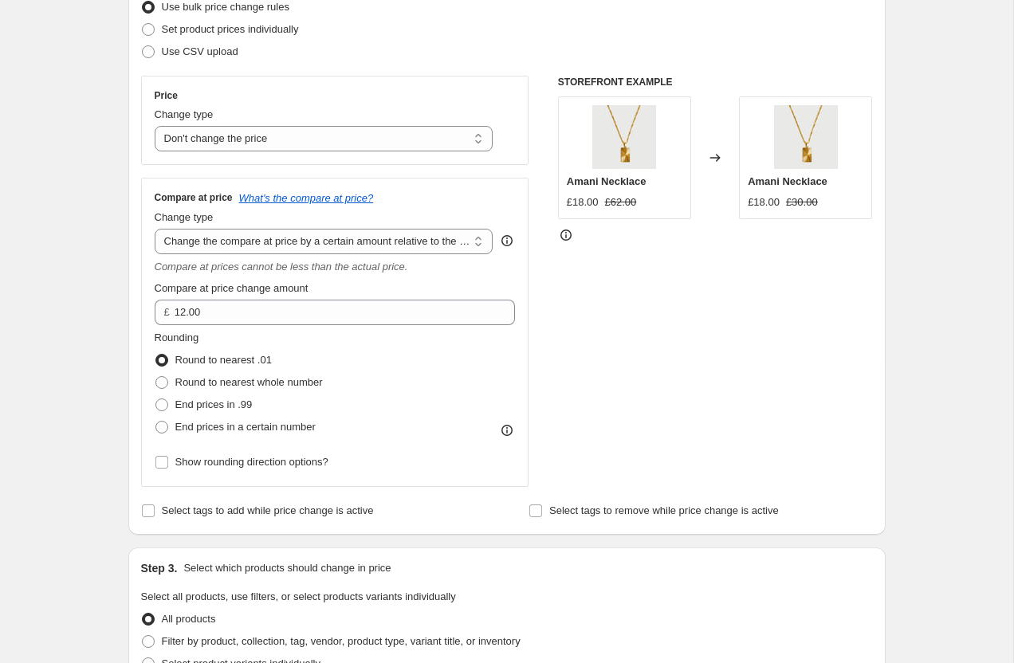
click at [230, 260] on div "Compare at prices cannot be less than the actual price." at bounding box center [335, 267] width 361 height 16
click at [230, 249] on select "Change the compare at price to the current price (sale) Change the compare at p…" at bounding box center [324, 242] width 339 height 26
select select "pp"
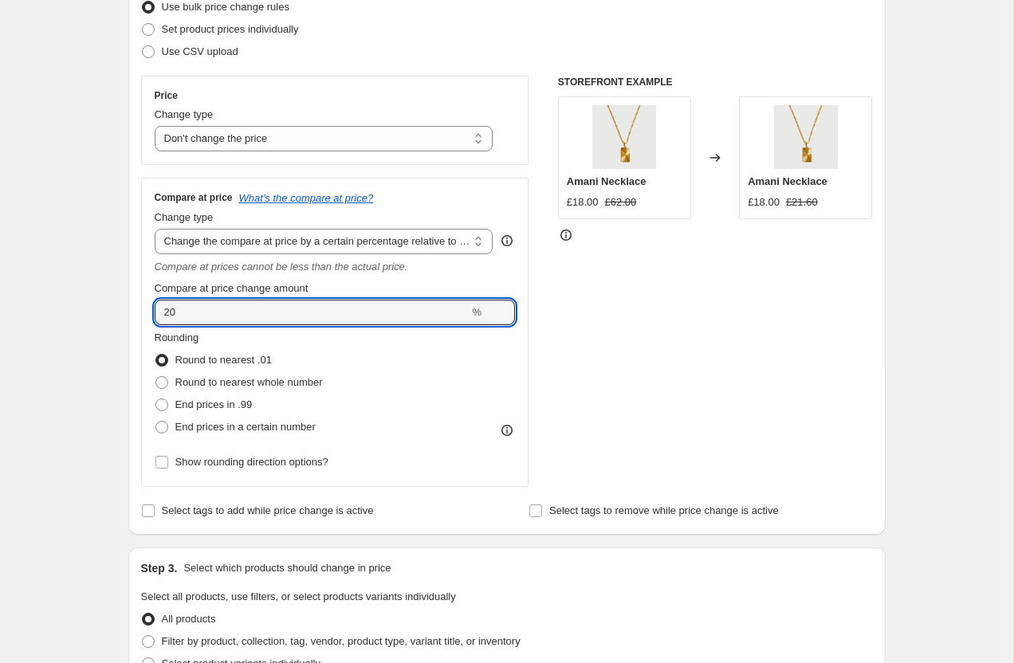
drag, startPoint x: 202, startPoint y: 313, endPoint x: 127, endPoint y: 313, distance: 75.7
click at [128, 313] on div "Step 2. Select how the prices should change Use bulk price change rules Set pro…" at bounding box center [506, 245] width 757 height 580
type input "100"
click at [159, 380] on span at bounding box center [161, 382] width 13 height 13
click at [156, 377] on input "Round to nearest whole number" at bounding box center [155, 376] width 1 height 1
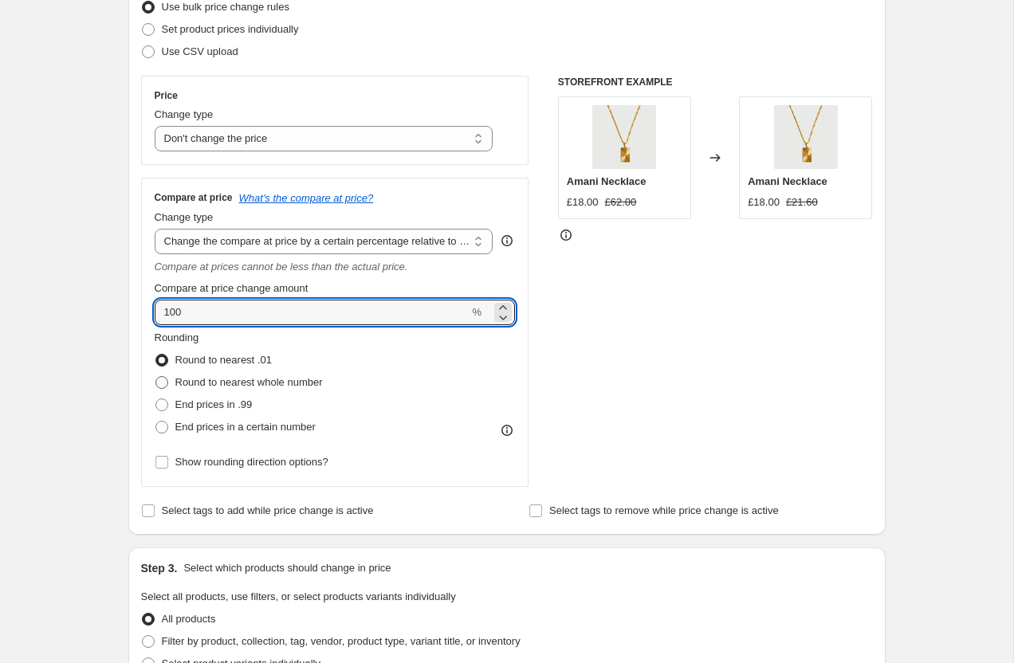
radio input "true"
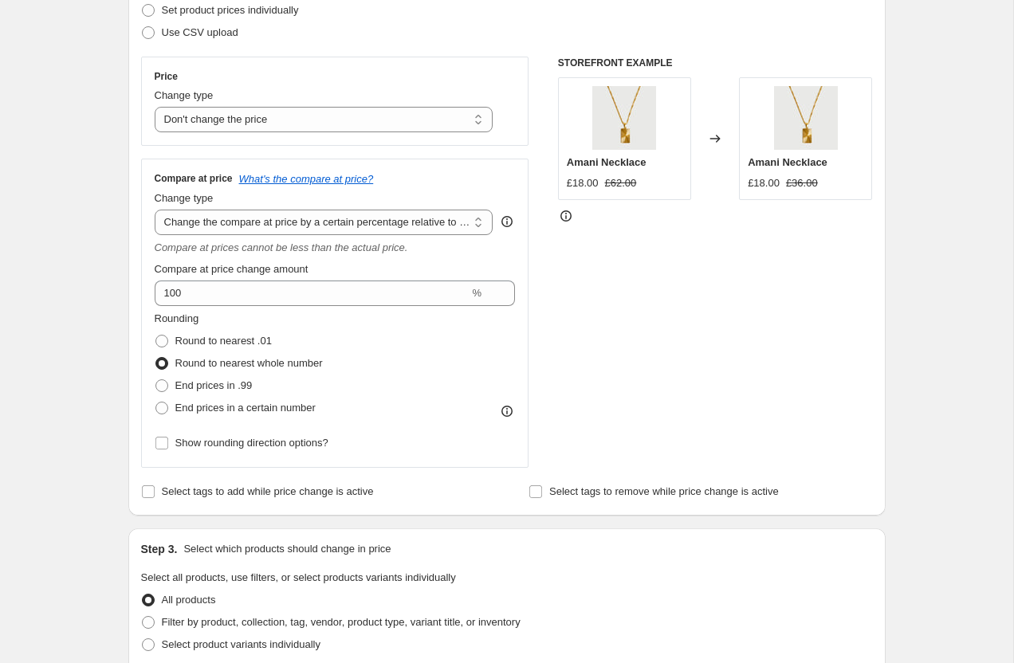
scroll to position [244, 0]
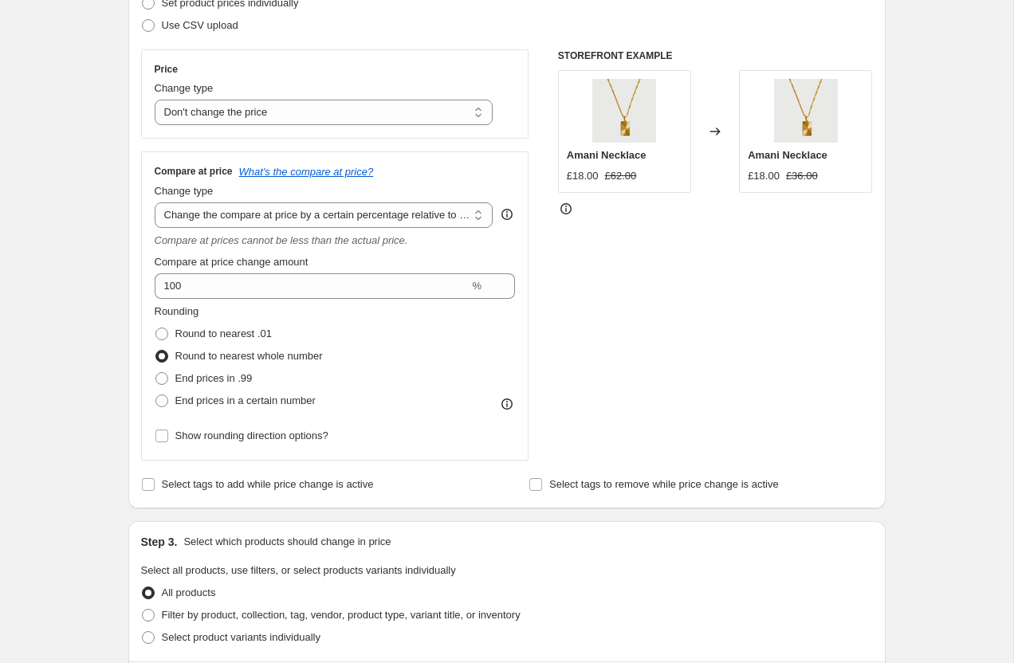
click at [104, 419] on div "Create new price [MEDICAL_DATA]. This page is ready Create new price [MEDICAL_D…" at bounding box center [506, 607] width 1013 height 1703
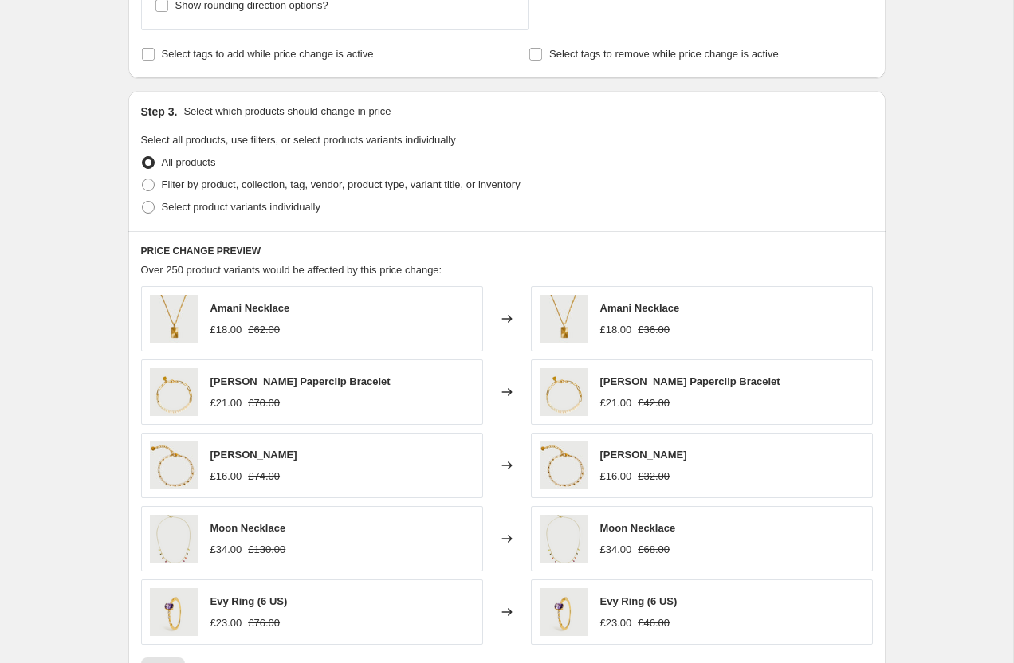
scroll to position [1040, 0]
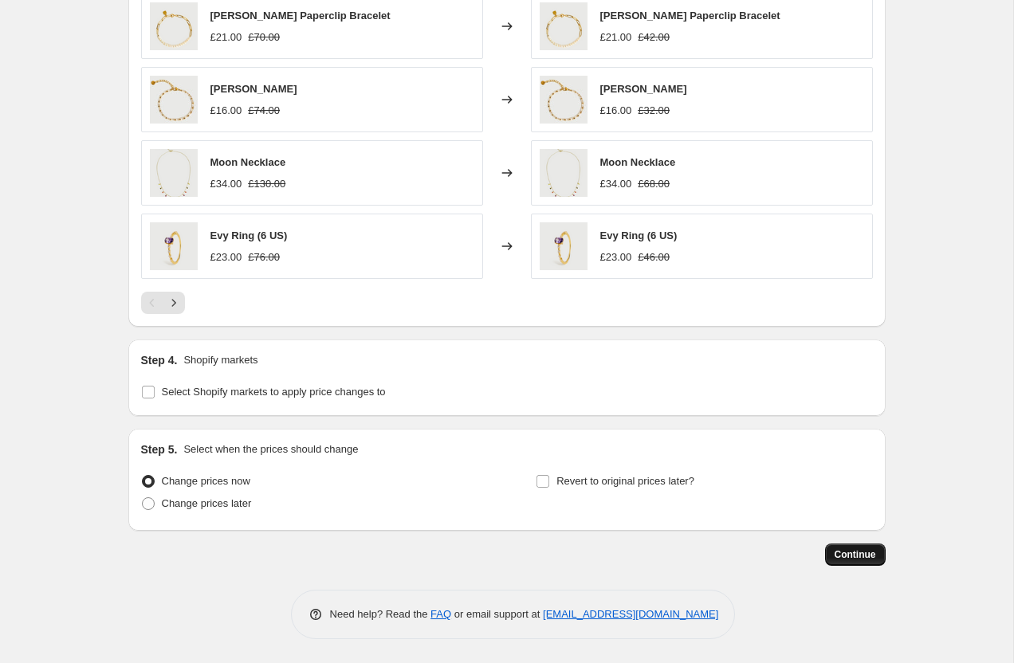
click at [840, 560] on span "Continue" at bounding box center [854, 554] width 41 height 13
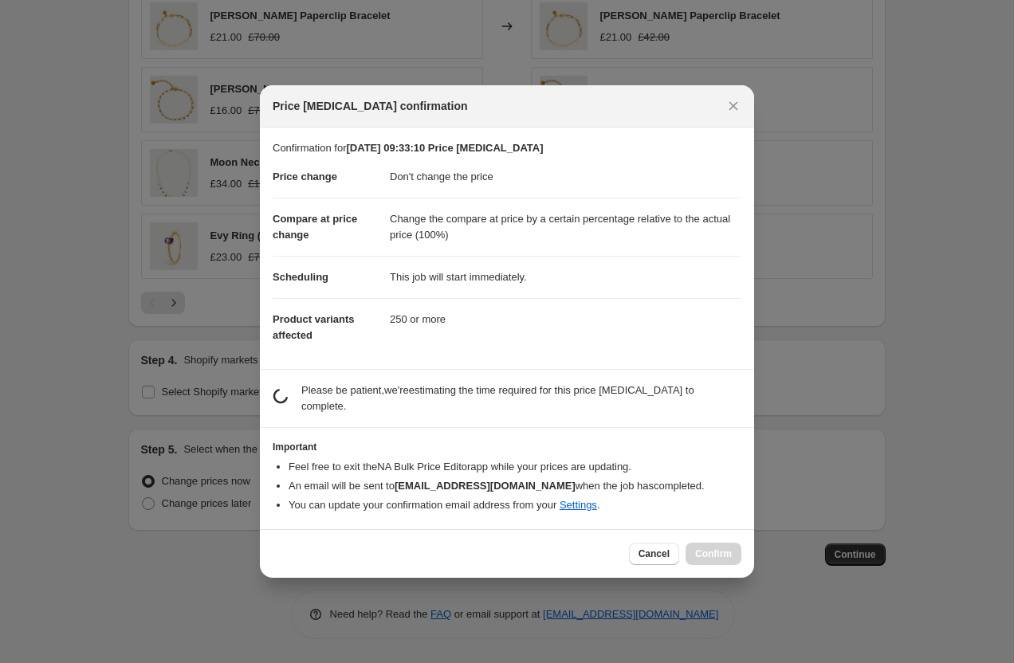
click at [569, 524] on section "Important Feel free to exit the NA Bulk Price Editor app while your prices are …" at bounding box center [507, 478] width 494 height 100
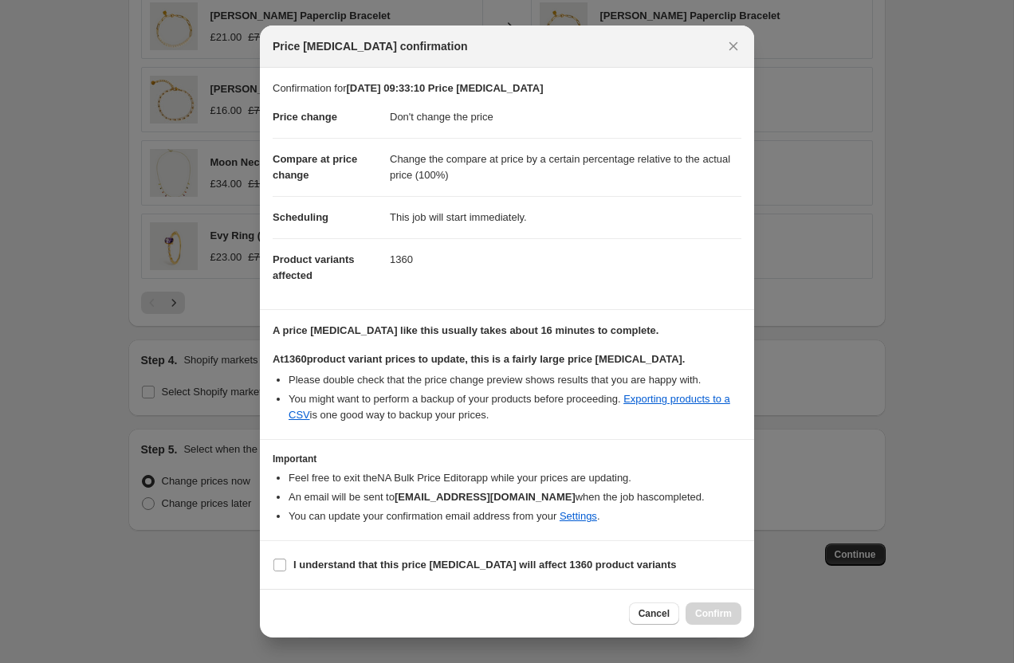
click at [309, 551] on section "I understand that this price [MEDICAL_DATA] will affect 1360 product variants" at bounding box center [507, 565] width 494 height 48
click at [309, 579] on section "I understand that this price [MEDICAL_DATA] will affect 1360 product variants" at bounding box center [507, 565] width 494 height 48
click at [286, 567] on span ":r24:" at bounding box center [280, 565] width 14 height 14
click at [286, 567] on input "I understand that this price [MEDICAL_DATA] will affect 1360 product variants" at bounding box center [279, 565] width 13 height 13
checkbox input "true"
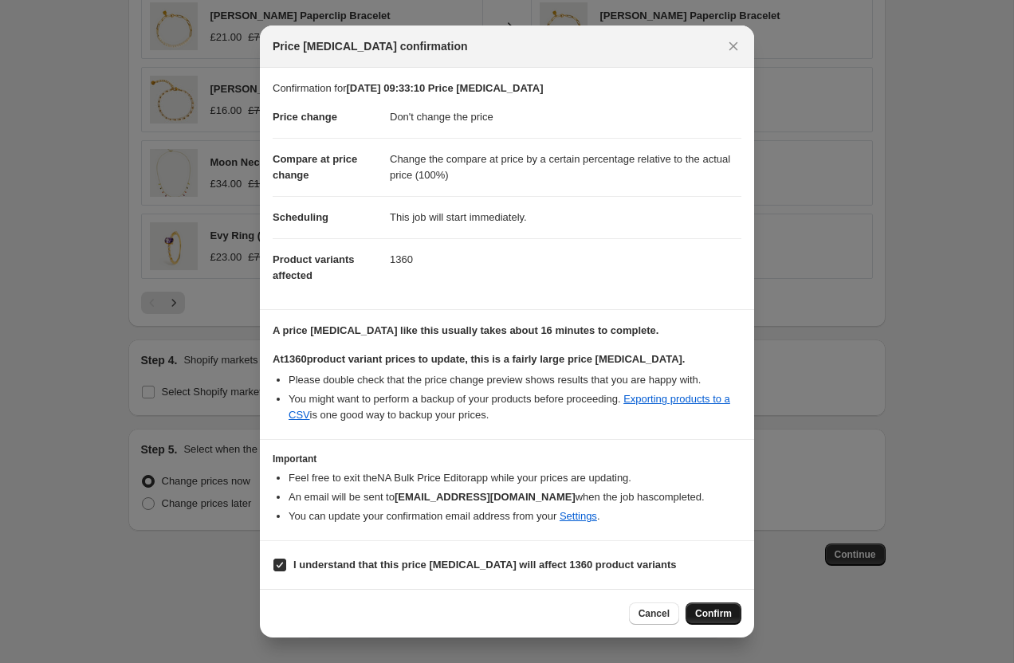
click at [709, 610] on span "Confirm" at bounding box center [713, 613] width 37 height 13
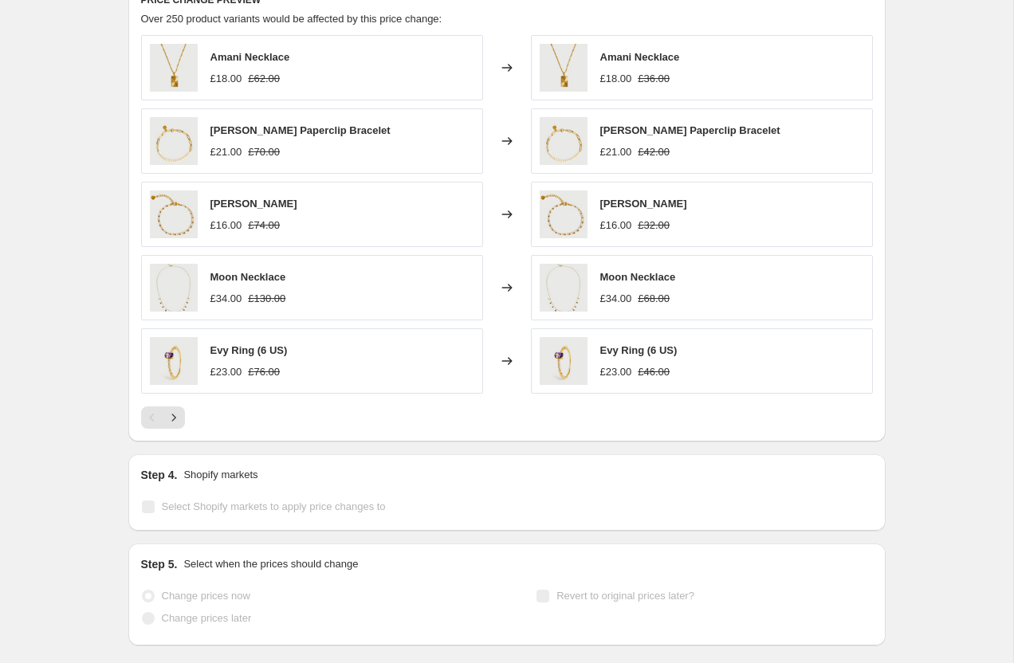
scroll to position [1082, 0]
